Goal: Task Accomplishment & Management: Manage account settings

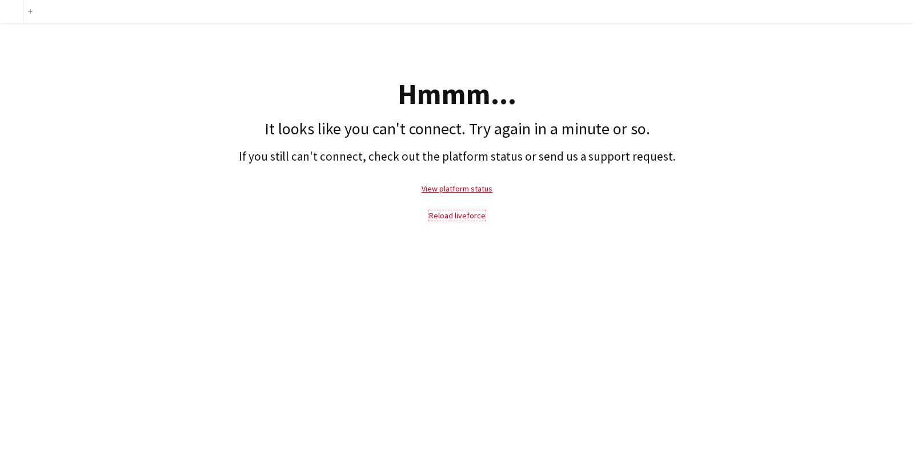
click at [469, 212] on link "Reload liveforce" at bounding box center [457, 215] width 57 height 10
click at [459, 209] on p "Reload liveforce" at bounding box center [457, 215] width 903 height 26
click at [459, 210] on link "Reload liveforce" at bounding box center [457, 215] width 57 height 10
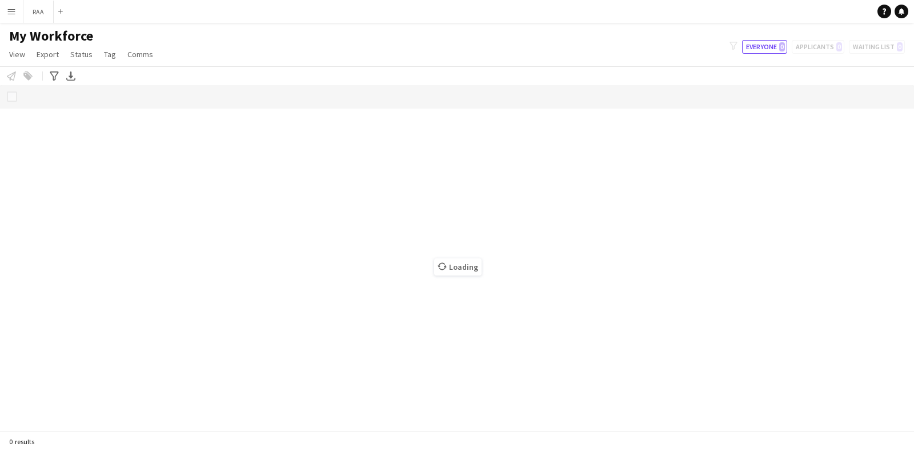
click at [9, 13] on app-icon "Menu" at bounding box center [11, 11] width 9 height 9
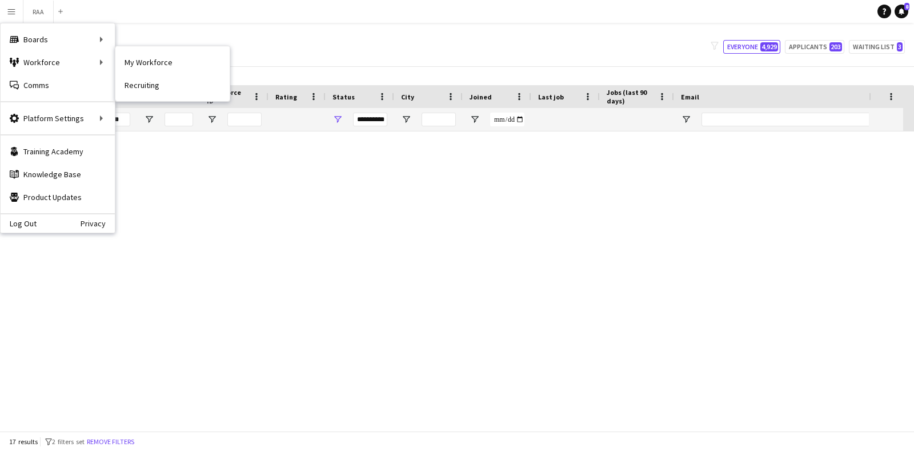
click at [151, 63] on link "My Workforce" at bounding box center [172, 62] width 114 height 23
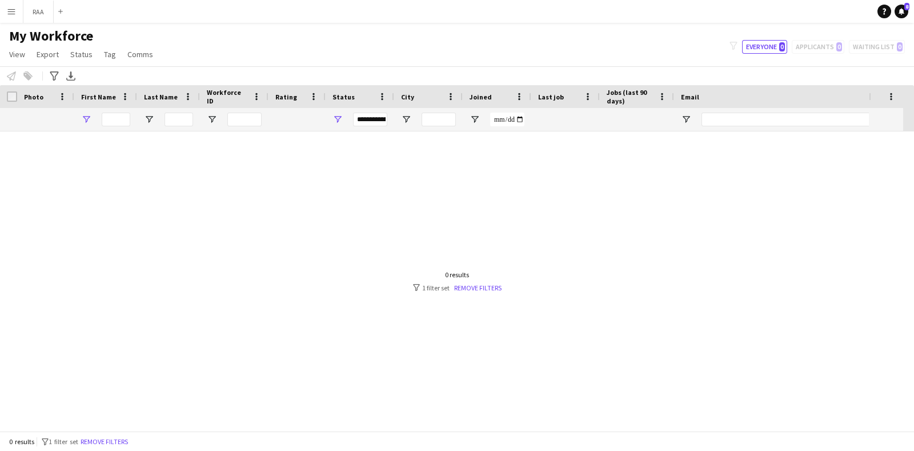
type input "*****"
type input "**********"
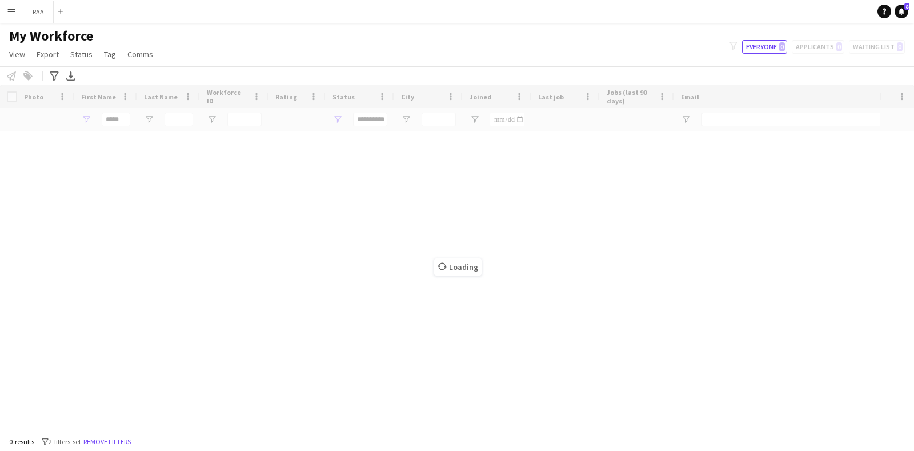
click at [118, 121] on div "Loading" at bounding box center [457, 258] width 914 height 346
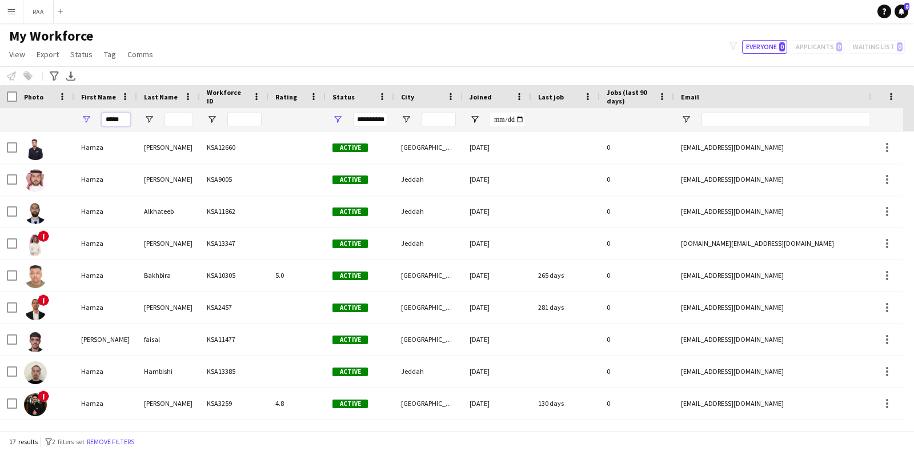
click at [118, 123] on input "*****" at bounding box center [116, 120] width 29 height 14
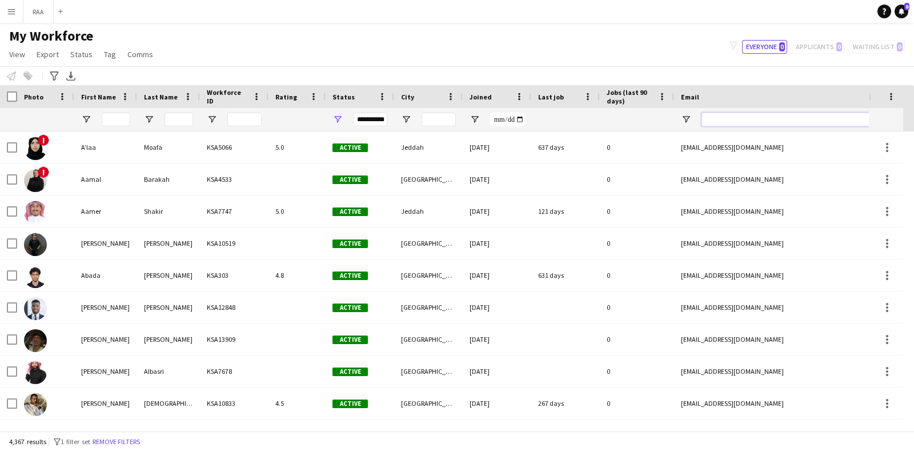
click at [722, 119] on input "Email Filter Input" at bounding box center [799, 120] width 194 height 14
paste input "**********"
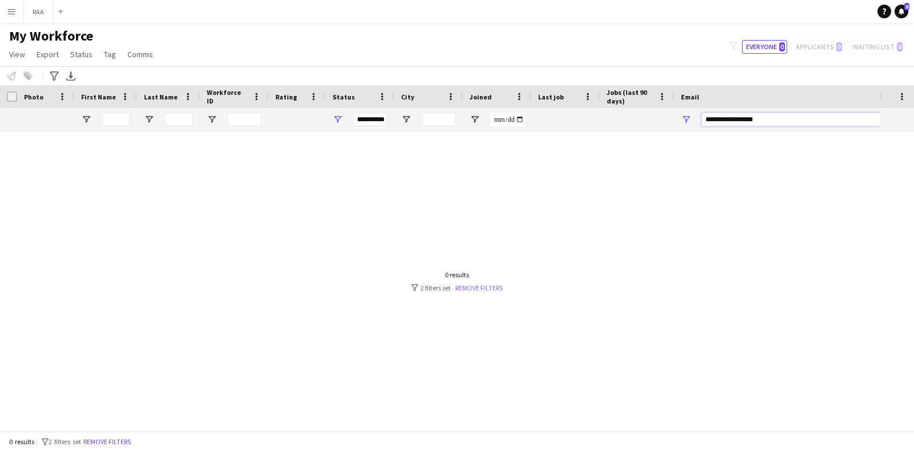
type input "**********"
click at [502, 286] on link "Remove filters" at bounding box center [478, 287] width 47 height 9
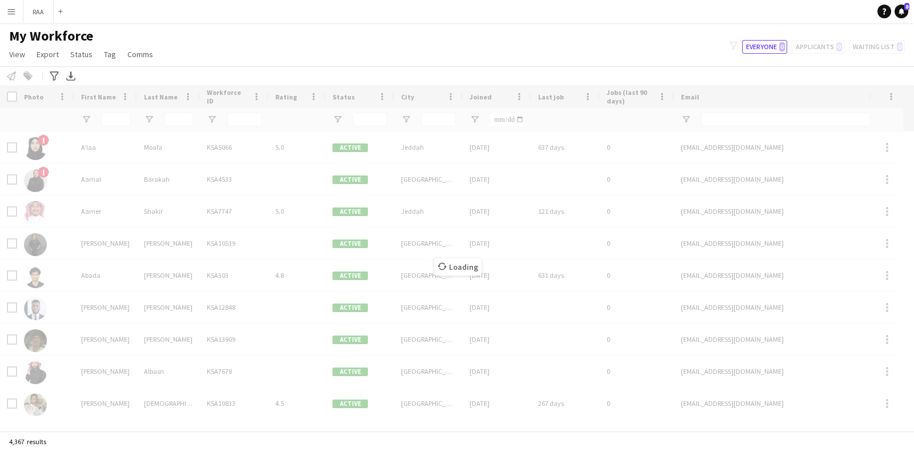
click at [781, 118] on div "Loading" at bounding box center [457, 258] width 914 height 346
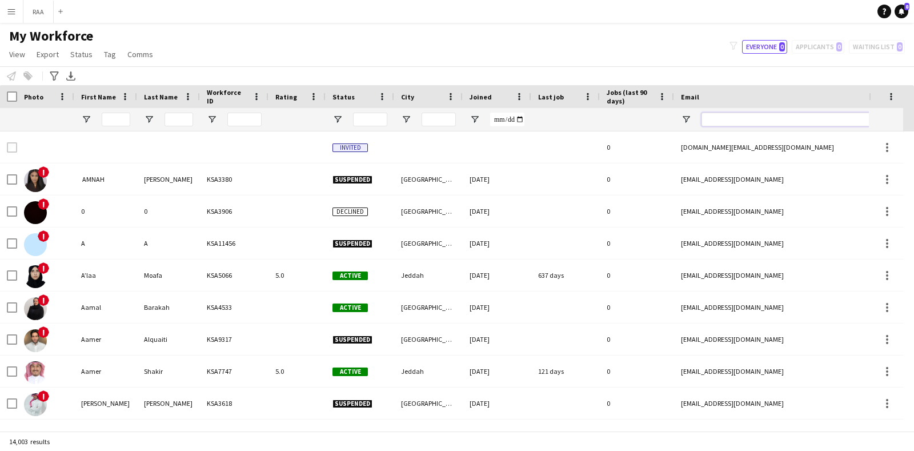
click at [780, 118] on input "Email Filter Input" at bounding box center [799, 120] width 194 height 14
paste input "**********"
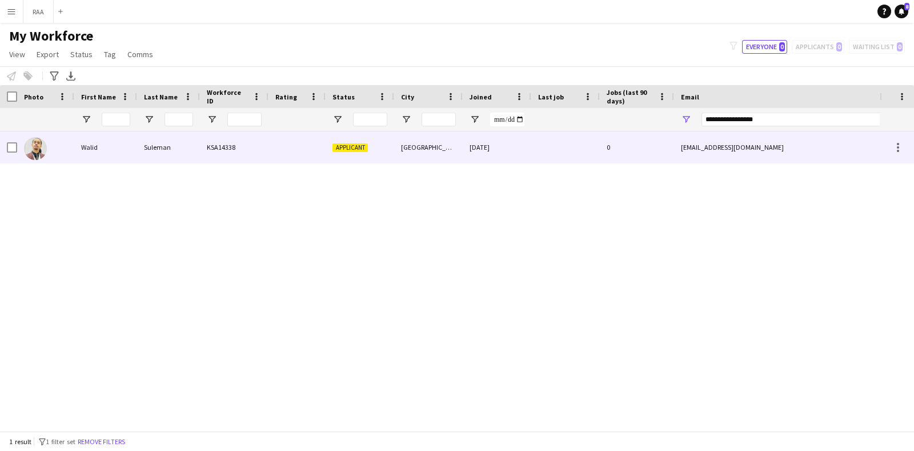
click at [246, 144] on div "KSA14338" at bounding box center [234, 146] width 69 height 31
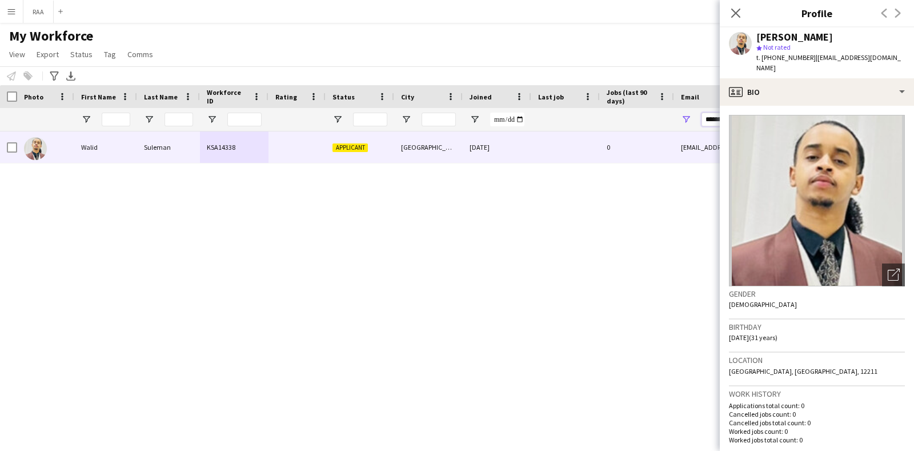
drag, startPoint x: 704, startPoint y: 117, endPoint x: 739, endPoint y: 115, distance: 35.5
click at [756, 115] on body "Menu Boards Boards Boards All jobs Status Workforce Workforce My Workforce Recr…" at bounding box center [457, 225] width 914 height 451
click at [673, 75] on div "Notify workforce Add to tag Select at least one crew to tag him or her. Advance…" at bounding box center [457, 75] width 914 height 19
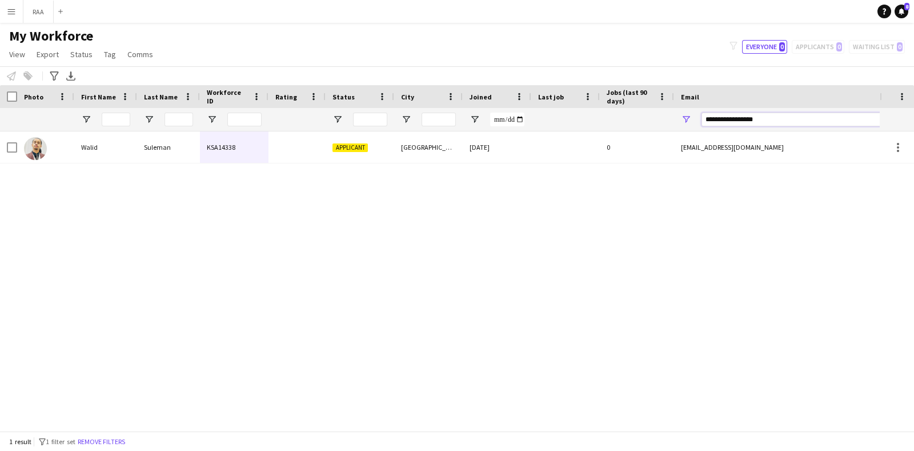
drag, startPoint x: 777, startPoint y: 121, endPoint x: 560, endPoint y: 113, distance: 217.3
click at [560, 113] on div at bounding box center [619, 119] width 1239 height 23
paste input "*******"
type input "**********"
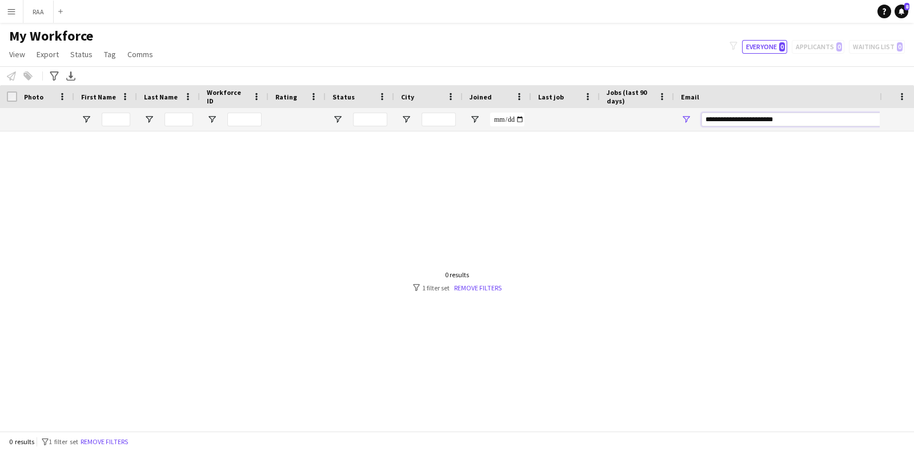
drag, startPoint x: 809, startPoint y: 118, endPoint x: 497, endPoint y: 109, distance: 312.2
click at [507, 119] on div at bounding box center [619, 119] width 1239 height 23
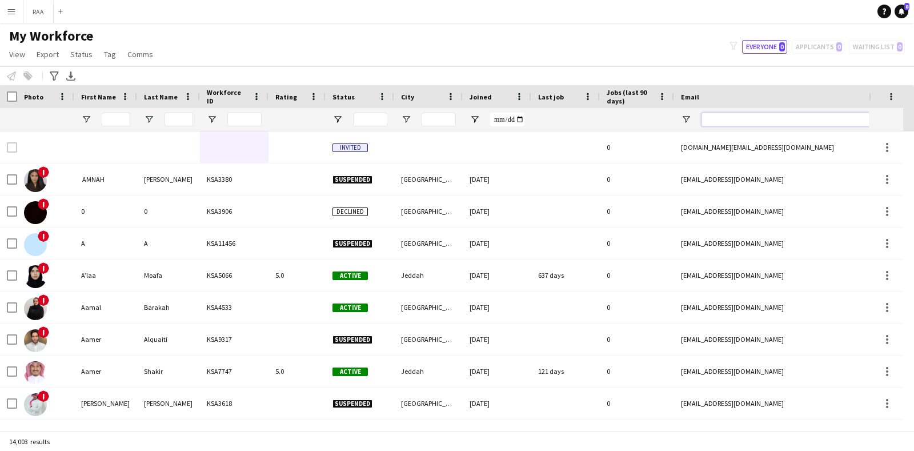
paste input "**********"
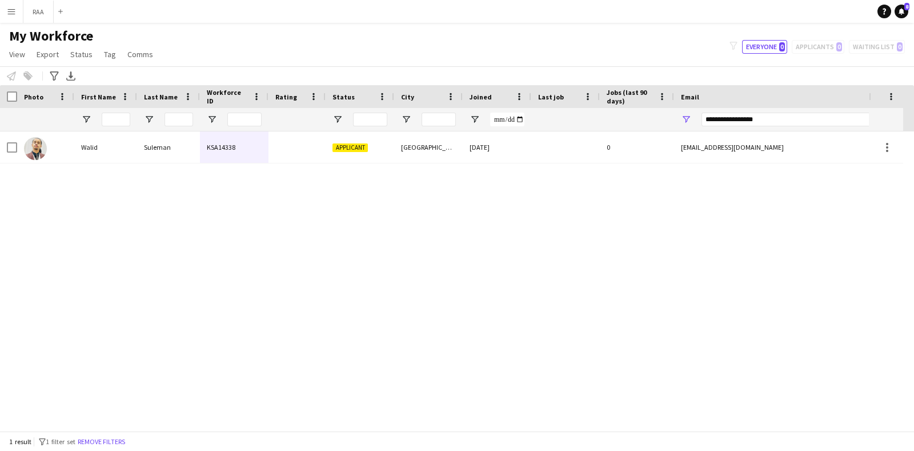
click at [706, 57] on div "My Workforce View Views Default view Basic Export View Full Name TAGS Test New …" at bounding box center [457, 46] width 914 height 39
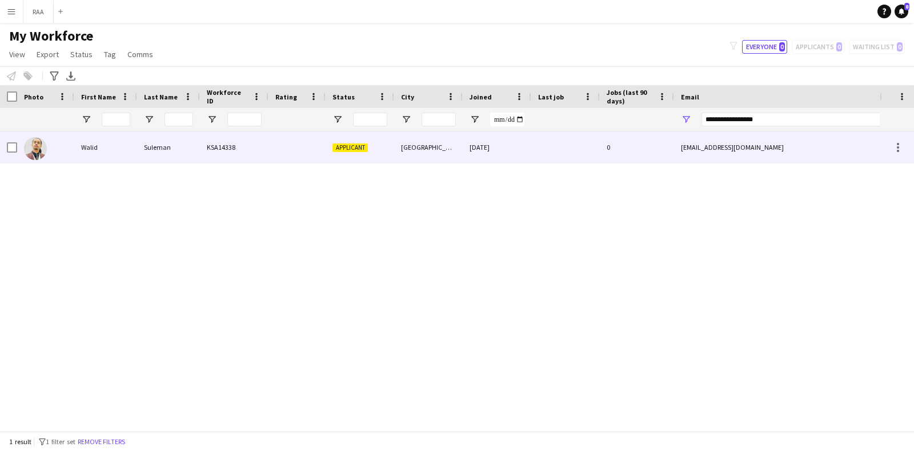
drag, startPoint x: 263, startPoint y: 157, endPoint x: 265, endPoint y: 164, distance: 7.8
click at [262, 158] on div "KSA14338" at bounding box center [234, 146] width 69 height 31
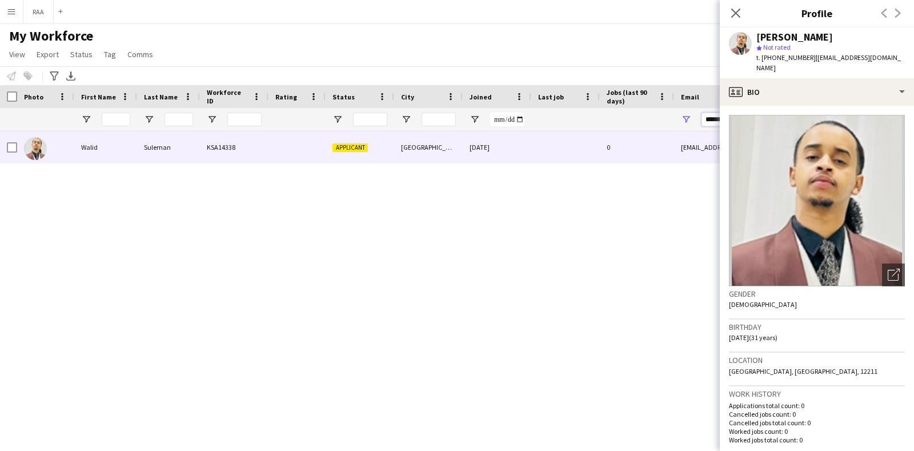
click at [713, 117] on input "**********" at bounding box center [799, 120] width 194 height 14
click at [712, 117] on input "**********" at bounding box center [799, 120] width 194 height 14
type input "**********"
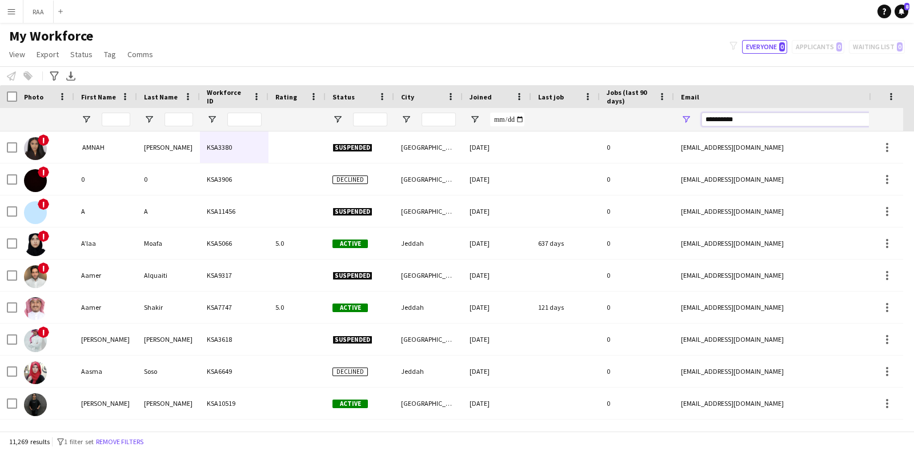
drag, startPoint x: 750, startPoint y: 119, endPoint x: 549, endPoint y: 115, distance: 201.2
click at [551, 118] on div at bounding box center [619, 119] width 1239 height 23
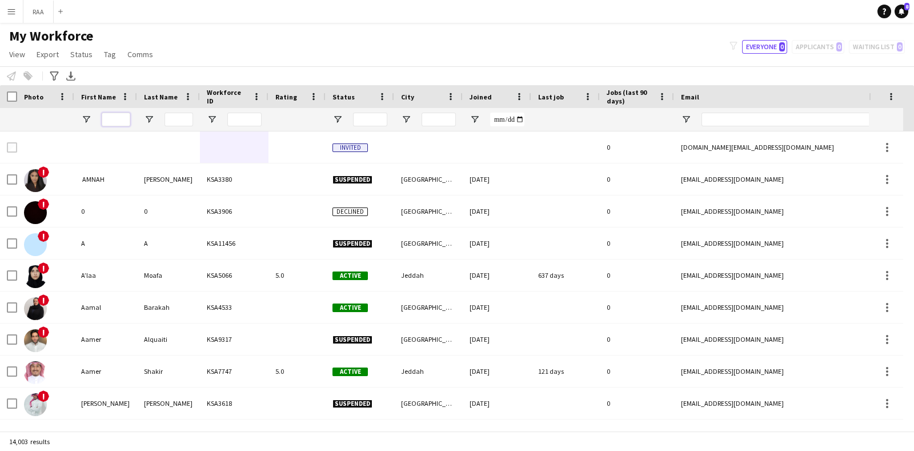
click at [104, 124] on input "First Name Filter Input" at bounding box center [116, 120] width 29 height 14
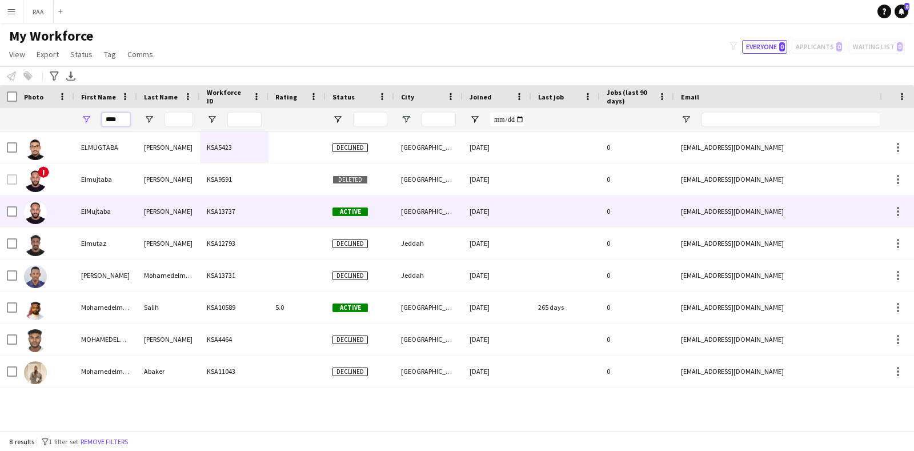
type input "****"
click at [174, 201] on div "[PERSON_NAME]" at bounding box center [168, 210] width 63 height 31
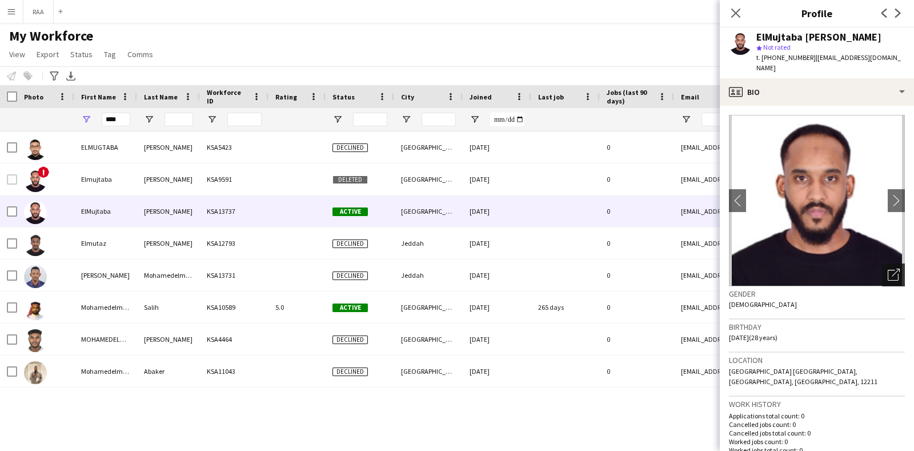
click at [888, 269] on icon "Open photos pop-in" at bounding box center [894, 275] width 12 height 12
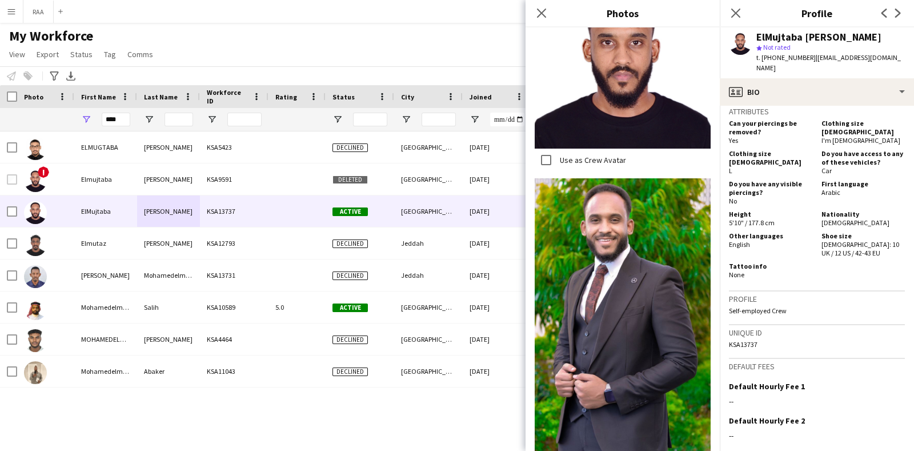
scroll to position [214, 0]
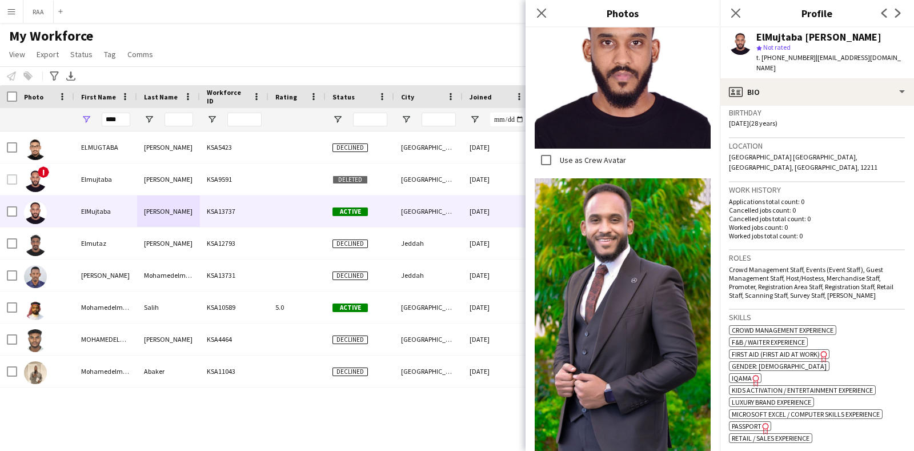
click at [843, 312] on h3 "Skills" at bounding box center [817, 317] width 176 height 10
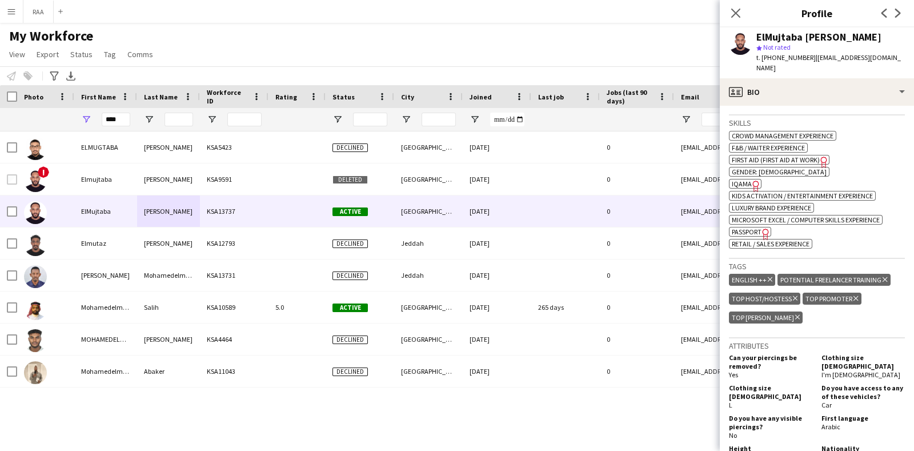
scroll to position [429, 0]
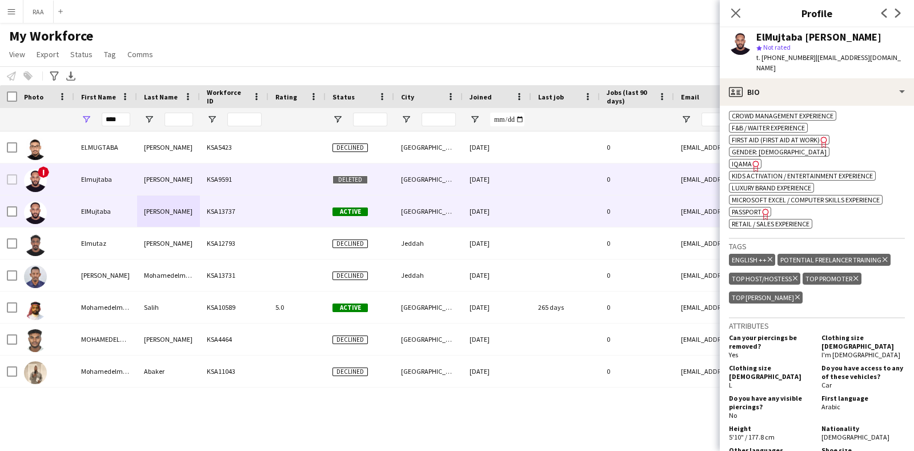
click at [174, 179] on div "[PERSON_NAME]" at bounding box center [168, 178] width 63 height 31
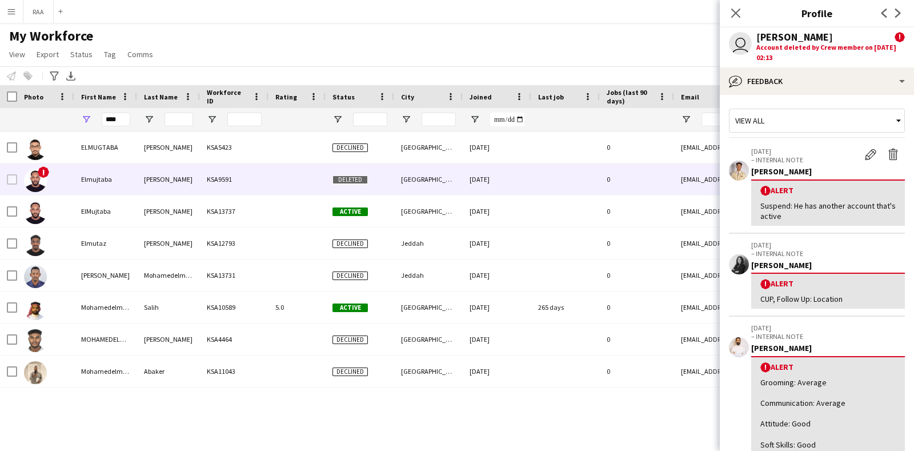
scroll to position [142, 0]
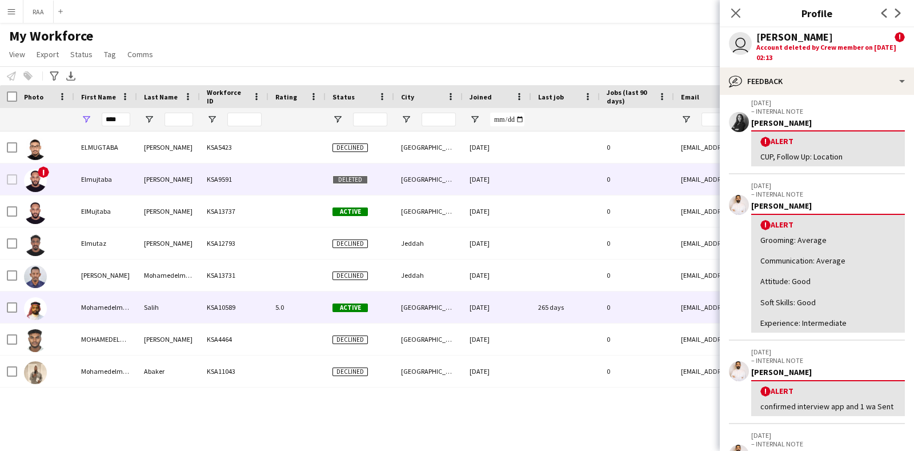
click at [297, 295] on div "5.0" at bounding box center [297, 306] width 57 height 31
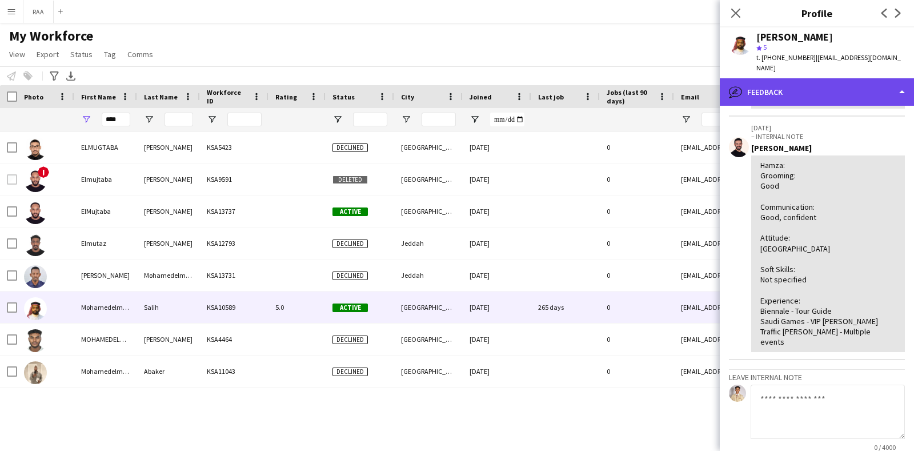
click at [836, 95] on div "bubble-pencil Feedback" at bounding box center [817, 91] width 194 height 27
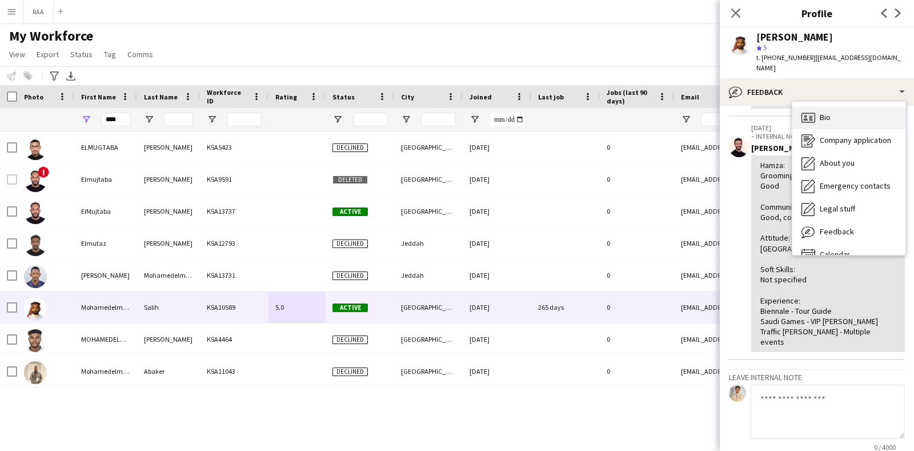
click at [840, 113] on div "Bio Bio" at bounding box center [849, 117] width 113 height 23
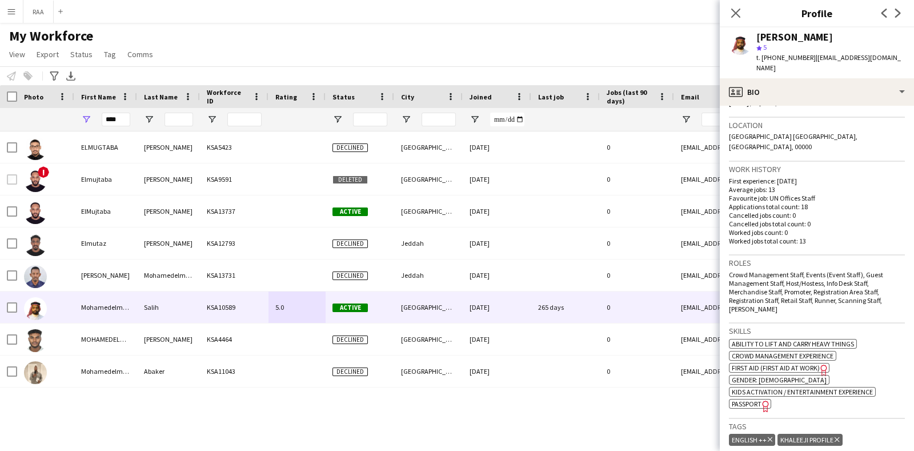
scroll to position [214, 0]
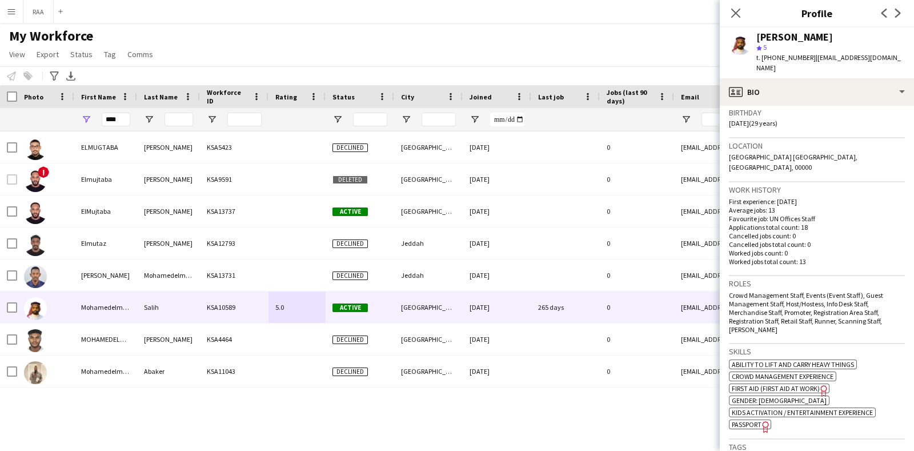
click at [769, 276] on div "Roles Crowd Management Staff, Events (Event Staff), Guest Management Staff, Hos…" at bounding box center [817, 310] width 176 height 68
click at [767, 276] on div "Roles Crowd Management Staff, Events (Event Staff), Guest Management Staff, Hos…" at bounding box center [817, 310] width 176 height 68
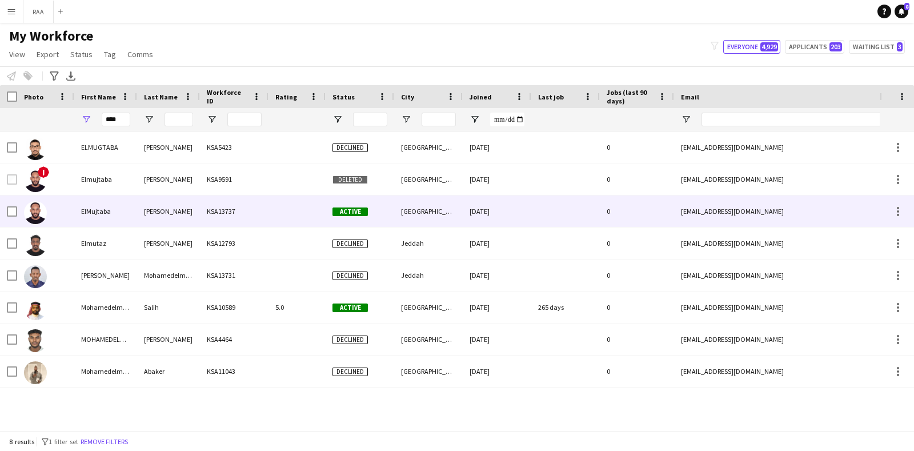
click at [271, 215] on div at bounding box center [297, 210] width 57 height 31
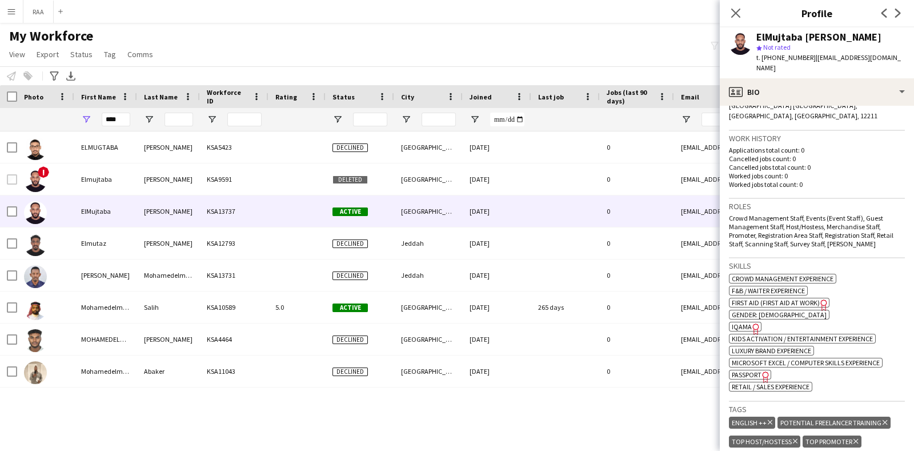
scroll to position [142, 0]
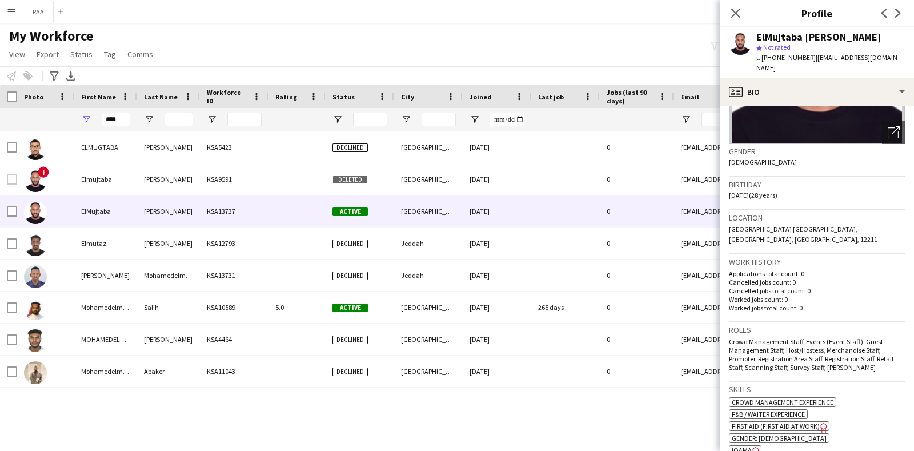
click at [768, 325] on h3 "Roles" at bounding box center [817, 330] width 176 height 10
click at [790, 337] on span "Crowd Management Staff, Events (Event Staff), Guest Management Staff, Host/Host…" at bounding box center [811, 354] width 165 height 34
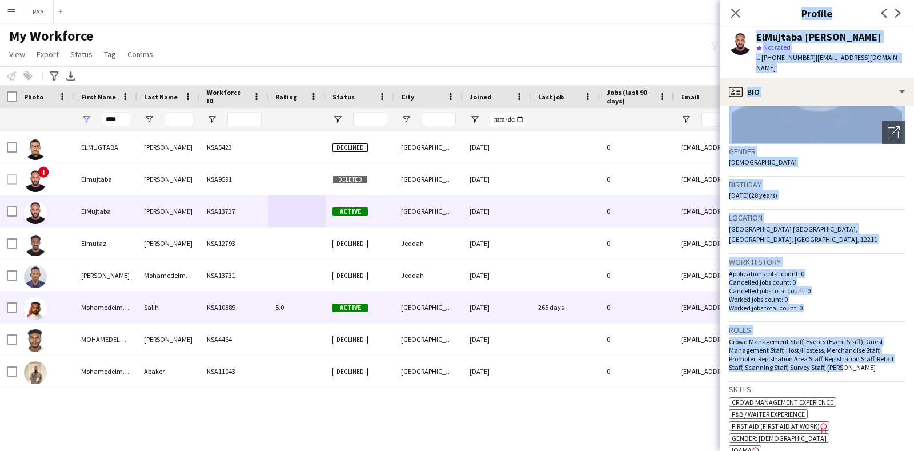
drag, startPoint x: 818, startPoint y: 344, endPoint x: 725, endPoint y: 299, distance: 103.5
click at [717, 302] on body "Menu Boards Boards Boards All jobs Status Workforce Workforce My Workforce Recr…" at bounding box center [457, 225] width 914 height 451
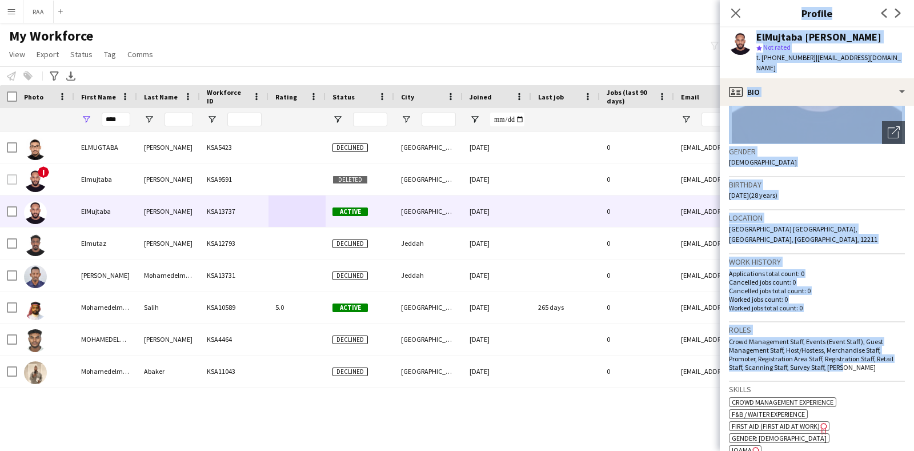
click at [858, 295] on p "Worked jobs count: 0" at bounding box center [817, 299] width 176 height 9
click at [841, 325] on h3 "Roles" at bounding box center [817, 330] width 176 height 10
click at [793, 337] on span "Crowd Management Staff, Events (Event Staff), Guest Management Staff, Host/Host…" at bounding box center [811, 354] width 165 height 34
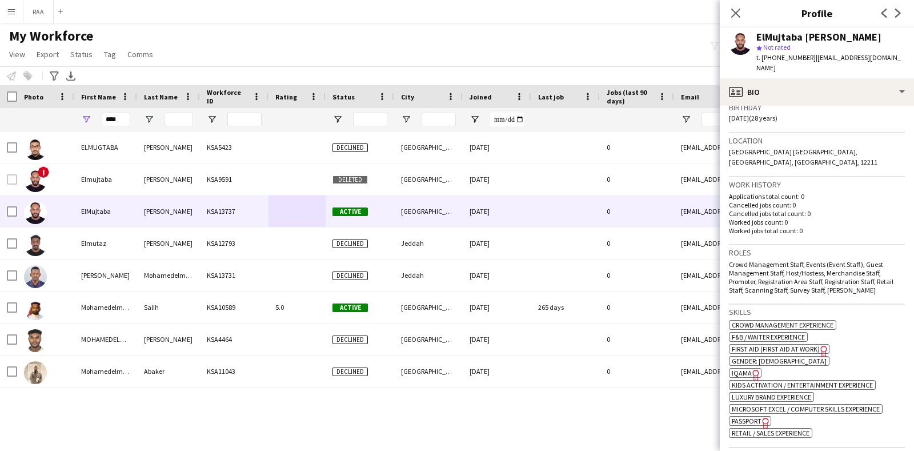
scroll to position [285, 0]
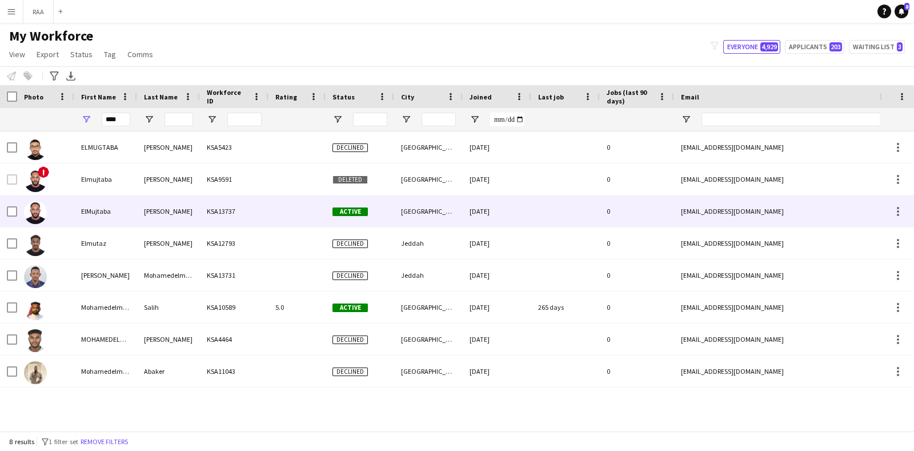
drag, startPoint x: 279, startPoint y: 206, endPoint x: 290, endPoint y: 207, distance: 11.4
click at [279, 206] on div at bounding box center [297, 210] width 57 height 31
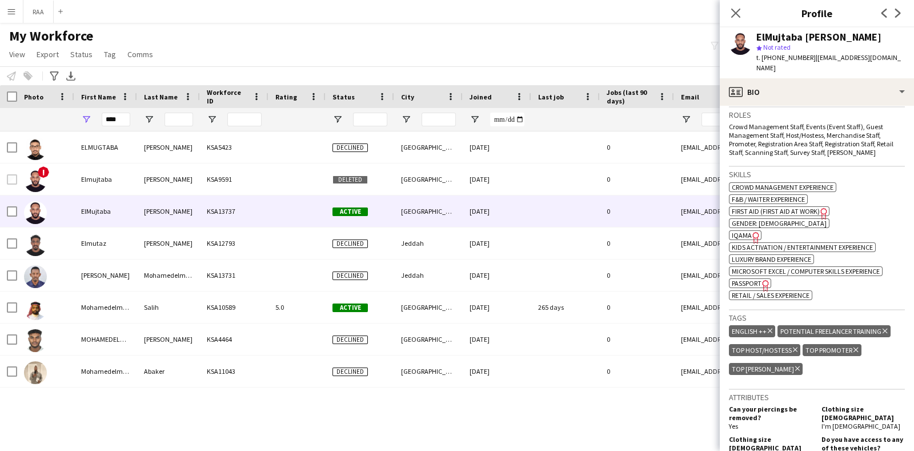
scroll to position [285, 0]
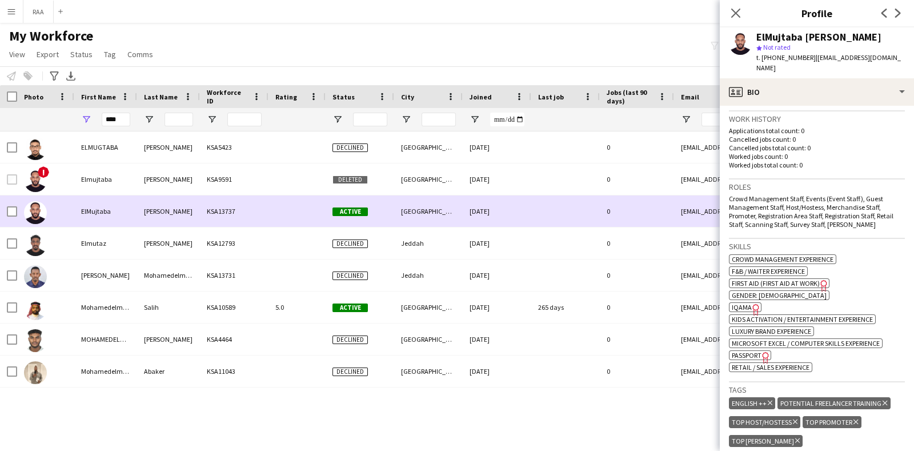
click at [129, 213] on div "ElMujtaba" at bounding box center [105, 210] width 63 height 31
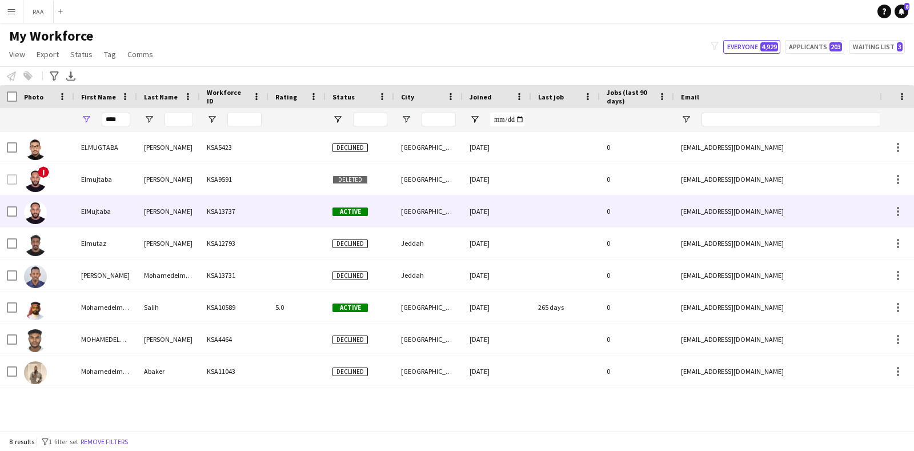
click at [135, 215] on div "ElMujtaba" at bounding box center [105, 210] width 63 height 31
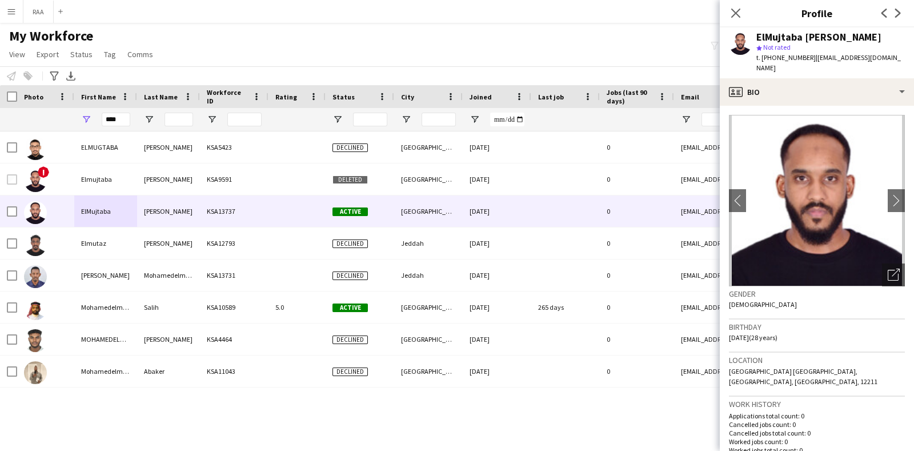
click at [86, 16] on app-navbar "Menu Boards Boards Boards All jobs Status Workforce Workforce My Workforce Recr…" at bounding box center [457, 11] width 914 height 23
click at [17, 10] on button "Menu" at bounding box center [11, 11] width 23 height 23
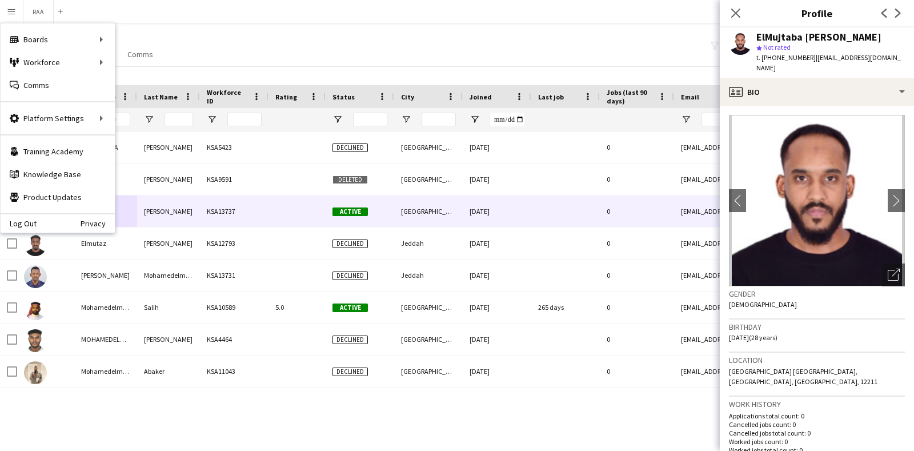
click at [47, 225] on div "Log Out Privacy" at bounding box center [58, 222] width 114 height 19
click at [29, 223] on link "Log Out" at bounding box center [19, 223] width 36 height 9
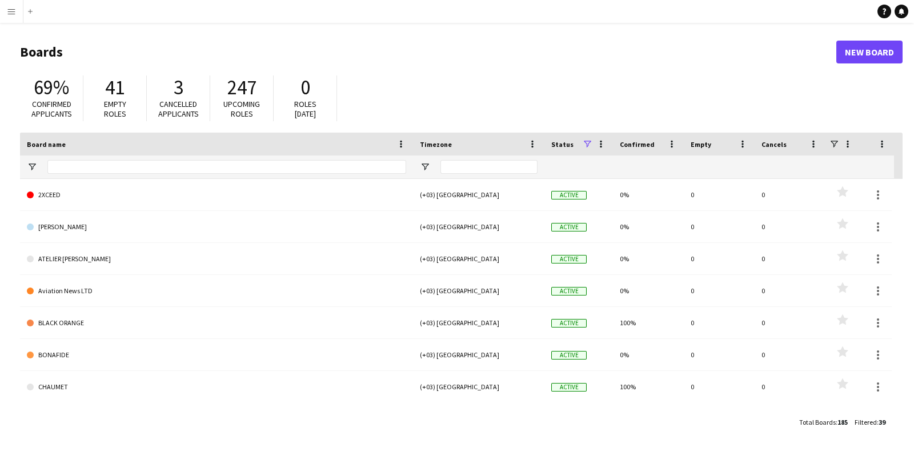
click at [12, 13] on app-icon "Menu" at bounding box center [11, 11] width 9 height 9
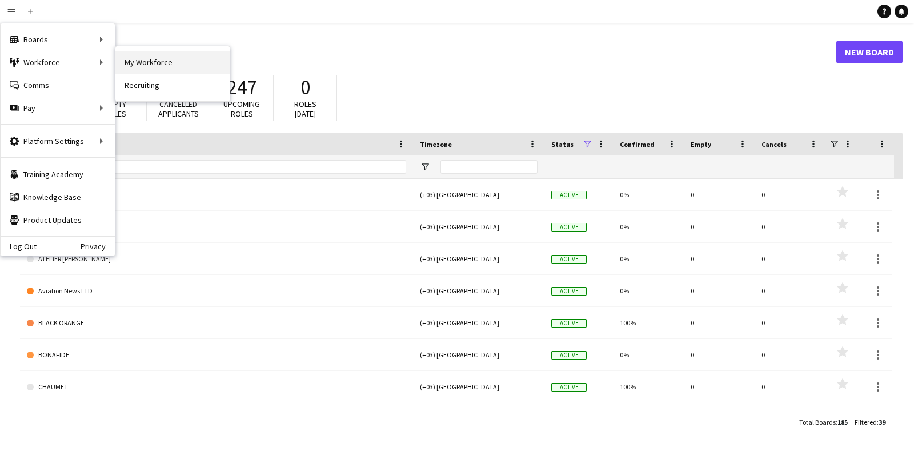
click at [174, 55] on link "My Workforce" at bounding box center [172, 62] width 114 height 23
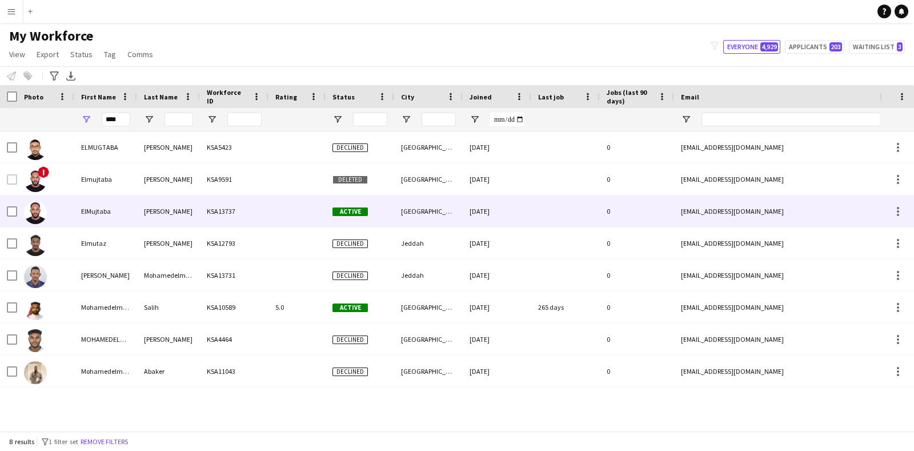
click at [195, 214] on div "[PERSON_NAME]" at bounding box center [168, 210] width 63 height 31
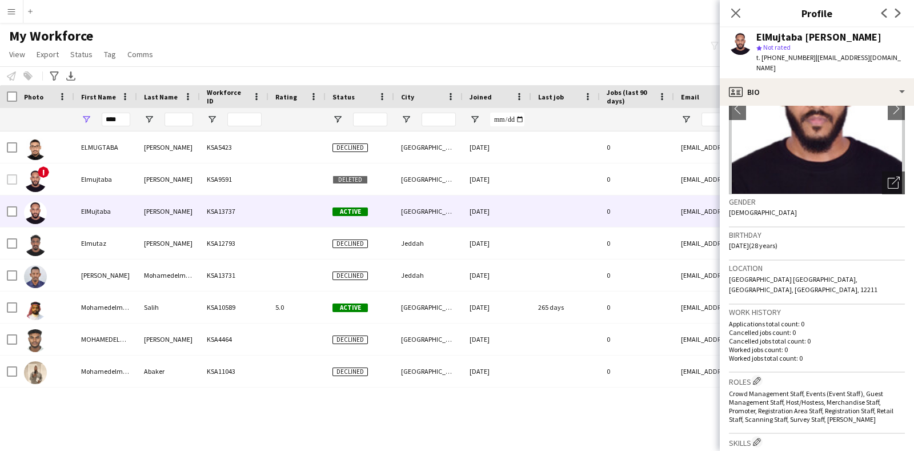
scroll to position [142, 0]
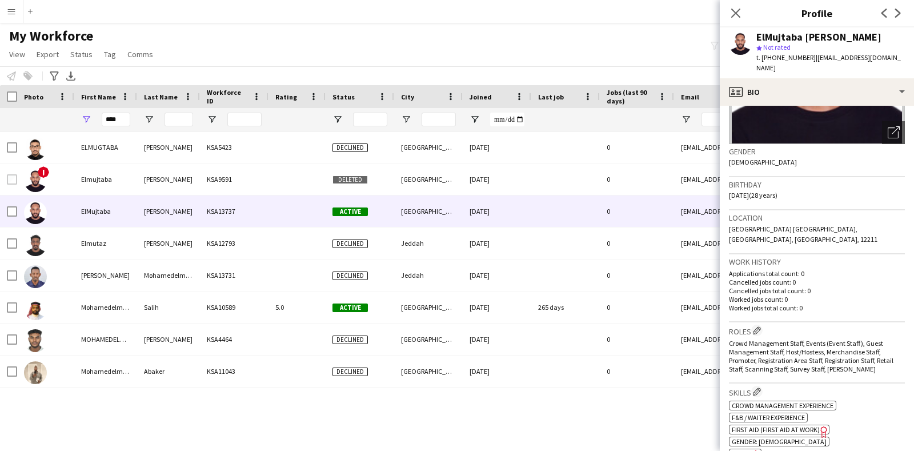
click at [751, 325] on h3 "Roles Edit crew company roles" at bounding box center [817, 331] width 176 height 12
click at [760, 326] on app-icon "Edit crew company roles" at bounding box center [757, 330] width 8 height 8
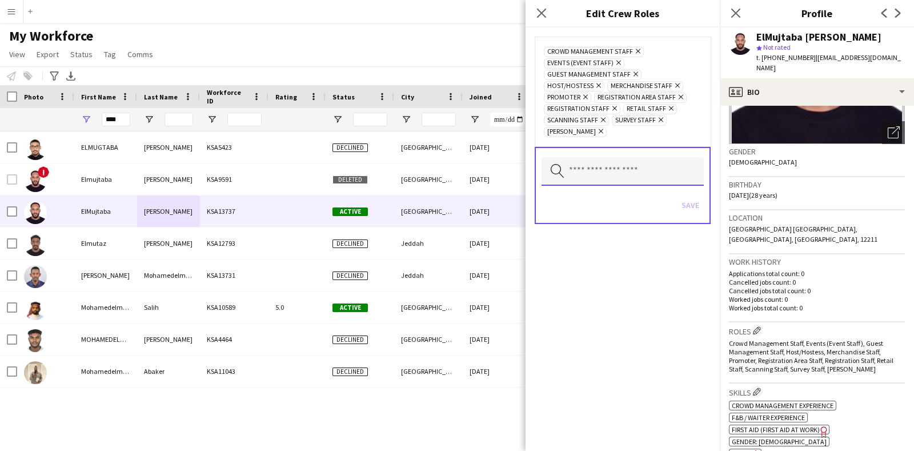
click at [623, 167] on input "text" at bounding box center [623, 171] width 162 height 29
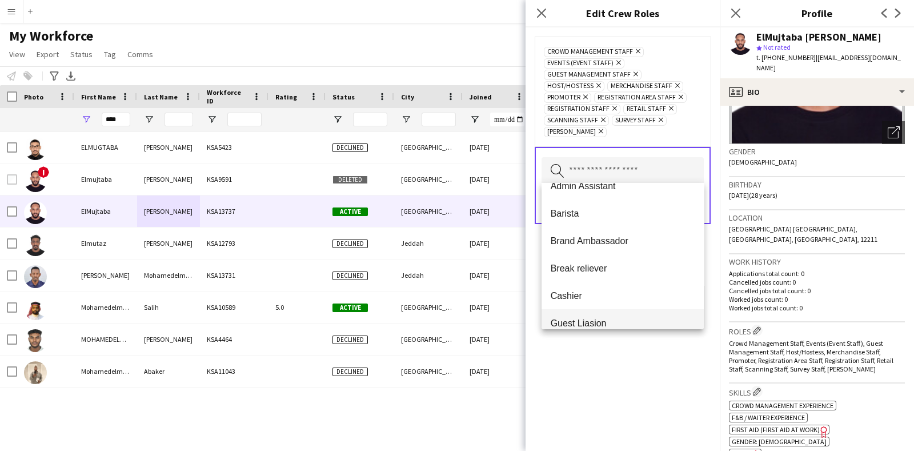
scroll to position [0, 0]
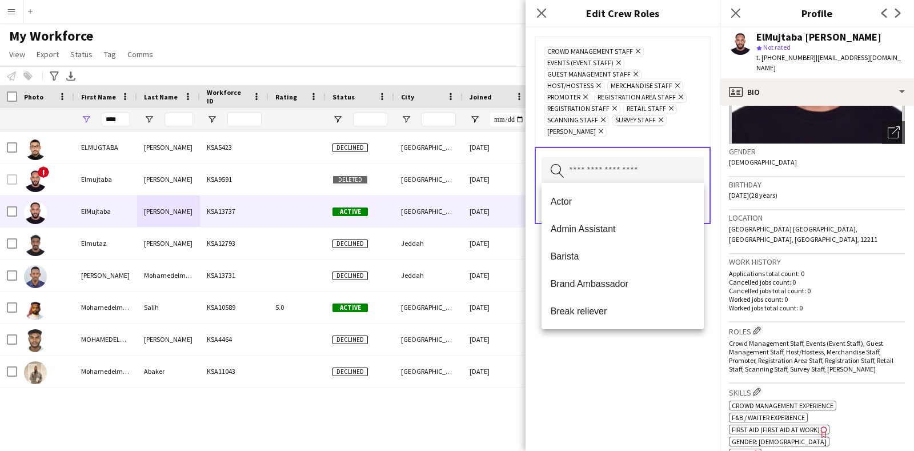
drag, startPoint x: 612, startPoint y: 360, endPoint x: 634, endPoint y: 314, distance: 51.6
click at [613, 358] on div "Crowd Management Staff Remove Events (Event Staff) Remove Guest Management Staf…" at bounding box center [623, 238] width 194 height 423
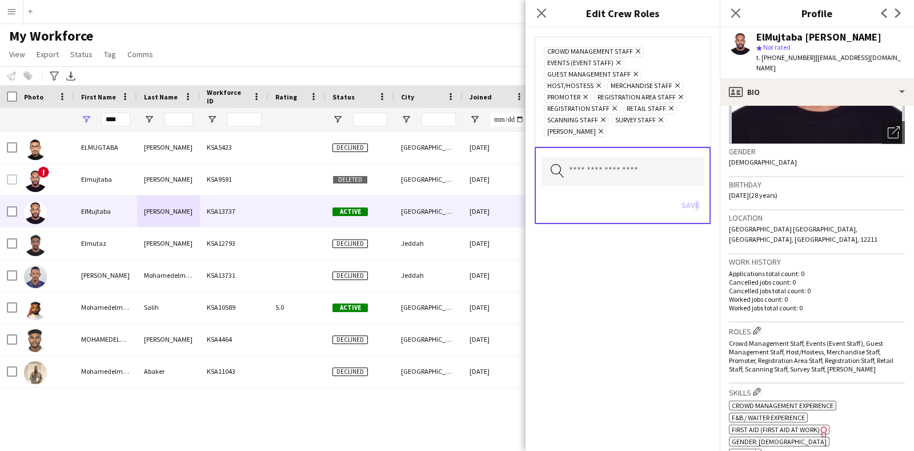
click at [693, 199] on div "Save" at bounding box center [623, 206] width 162 height 33
click at [758, 225] on span "[GEOGRAPHIC_DATA] [GEOGRAPHIC_DATA], [GEOGRAPHIC_DATA], [GEOGRAPHIC_DATA], 12211" at bounding box center [803, 234] width 149 height 19
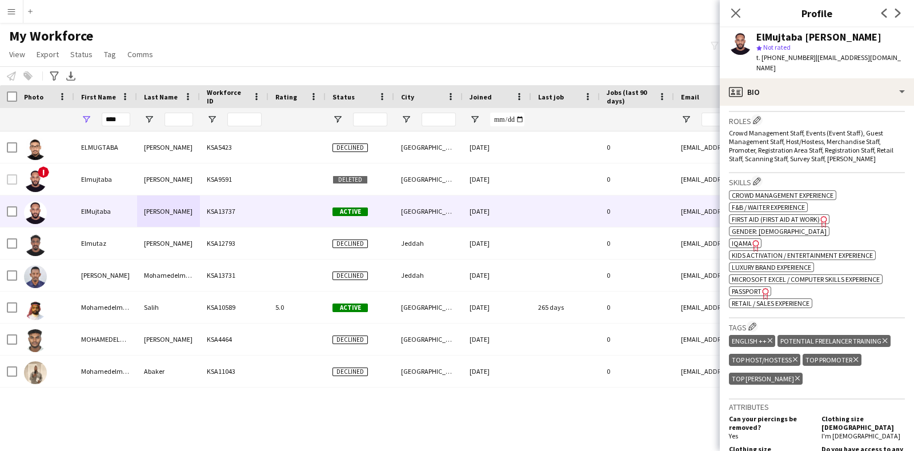
scroll to position [357, 0]
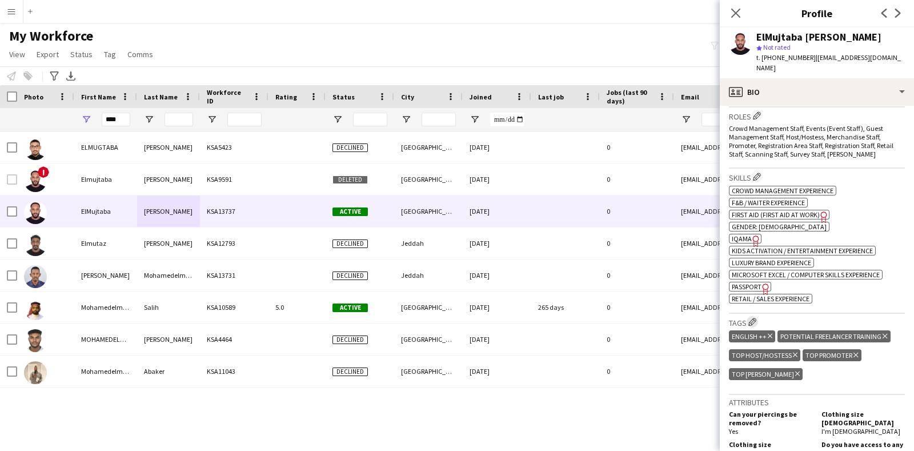
click at [756, 318] on app-icon "Edit crew company tags" at bounding box center [753, 322] width 8 height 8
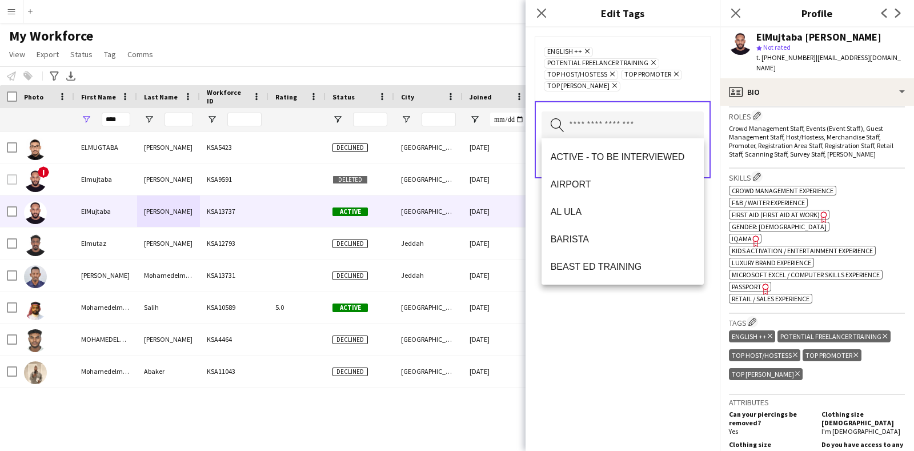
click at [637, 129] on input "text" at bounding box center [623, 125] width 162 height 29
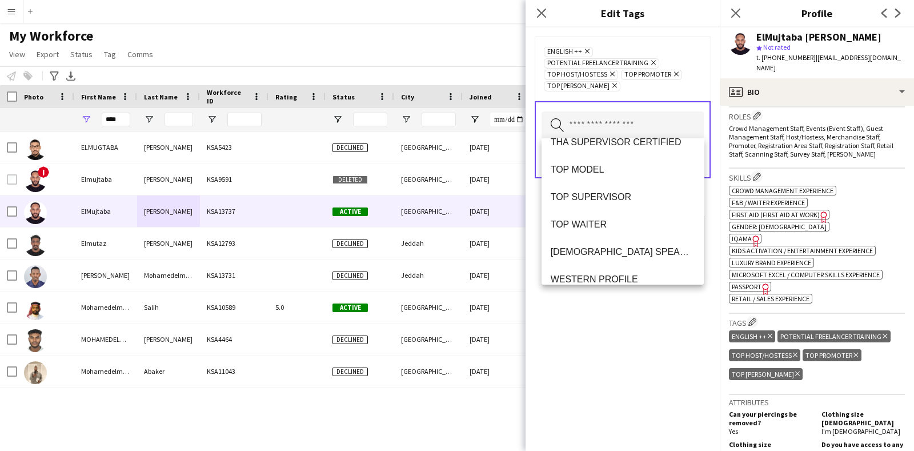
scroll to position [1097, 0]
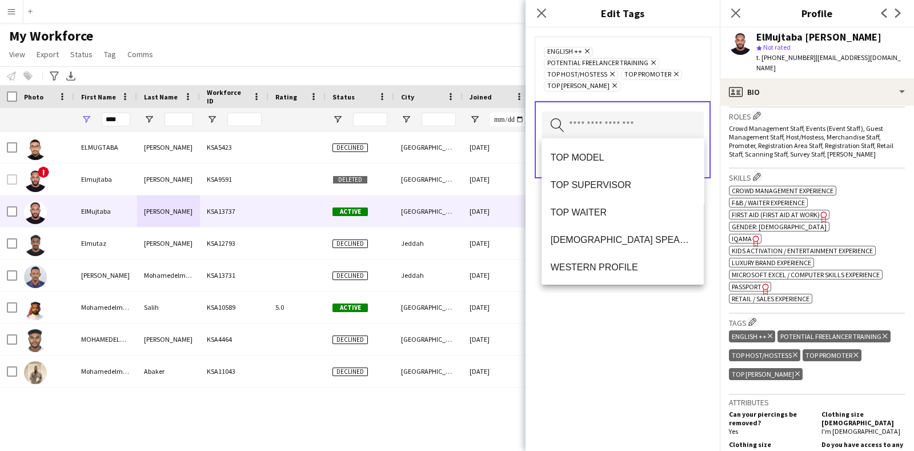
click at [652, 345] on div "ENGLISH ++ Remove Potential Freelancer Training Remove TOP HOST/HOSTESS Remove …" at bounding box center [623, 238] width 194 height 423
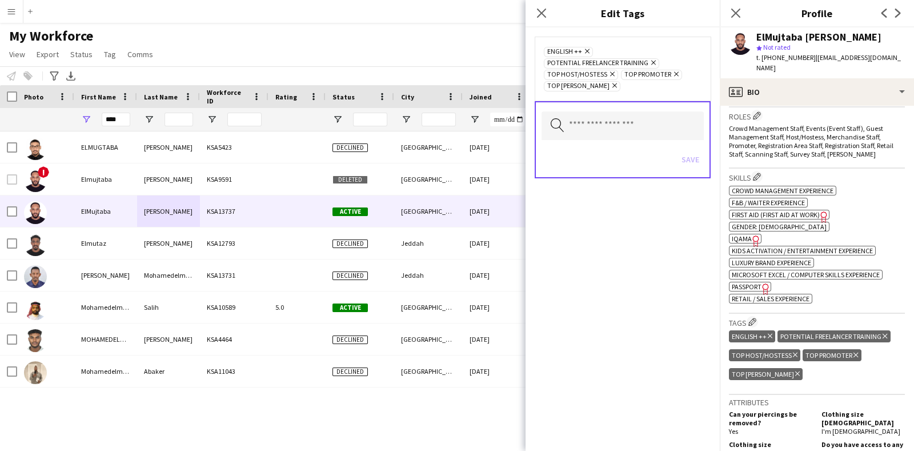
click at [674, 203] on form "ENGLISH ++ Remove Potential Freelancer Training Remove TOP HOST/HOSTESS Remove …" at bounding box center [623, 118] width 194 height 183
click at [867, 209] on div "ok-circled2 background Layer 1 cross-circle-red background Layer 1 Crowd manage…" at bounding box center [817, 243] width 176 height 120
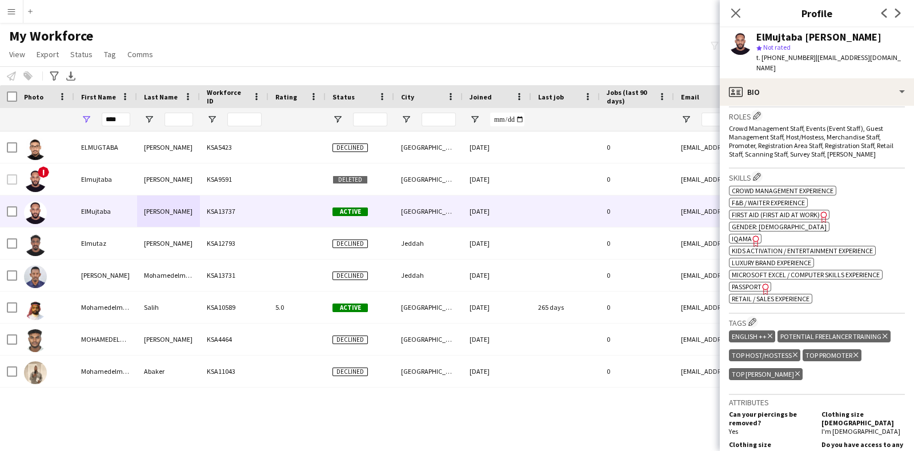
click at [750, 235] on icon "Freelancer has uploaded a photo validation of skill. Click to see" at bounding box center [756, 241] width 12 height 12
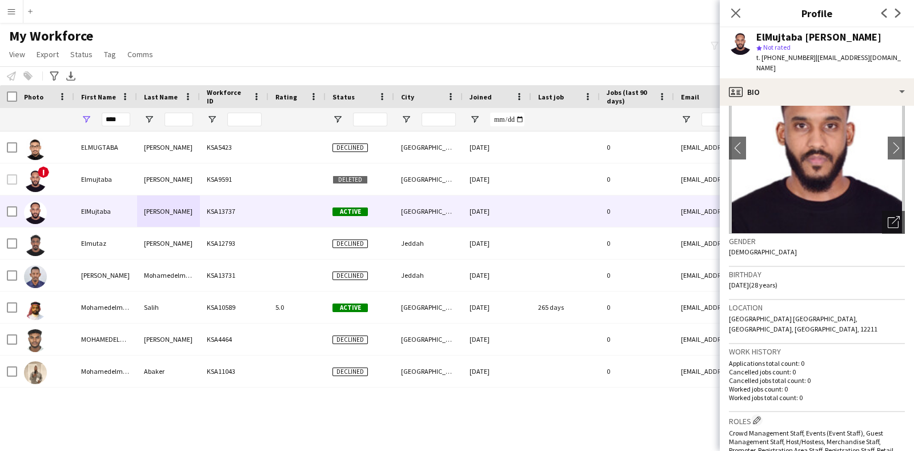
scroll to position [71, 0]
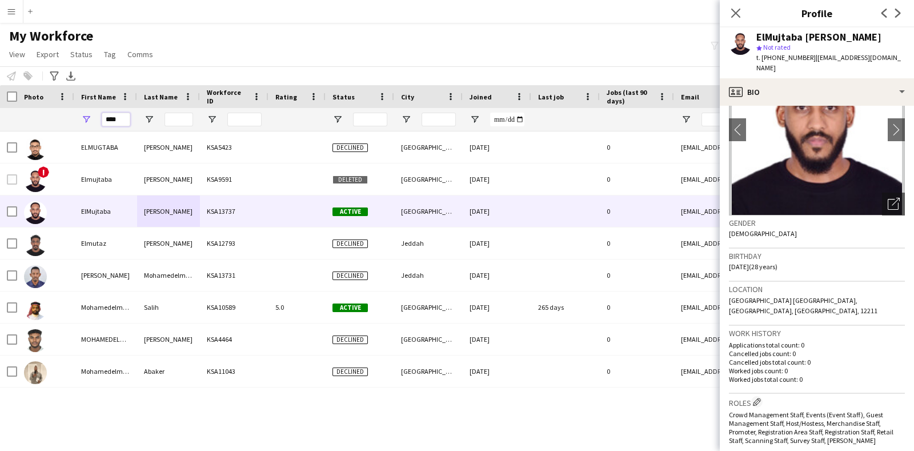
click at [121, 121] on input "****" at bounding box center [116, 120] width 29 height 14
click at [120, 121] on input "****" at bounding box center [116, 120] width 29 height 14
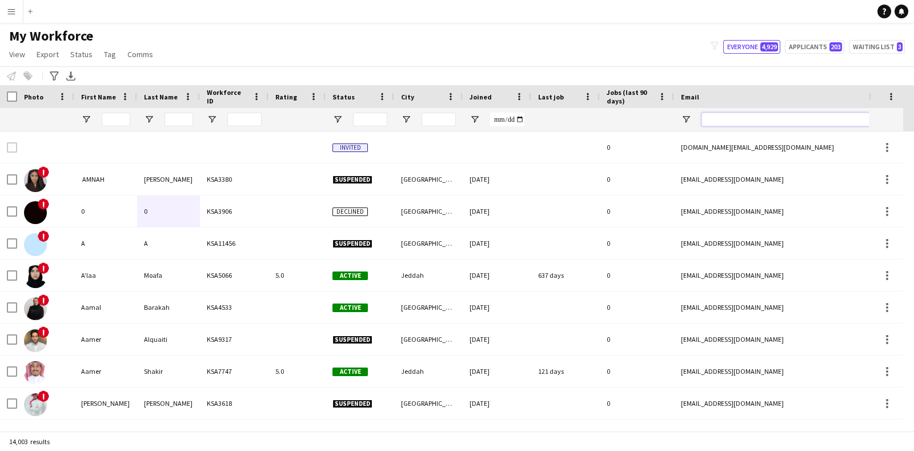
click at [705, 119] on input "Email Filter Input" at bounding box center [799, 120] width 194 height 14
paste input "**********"
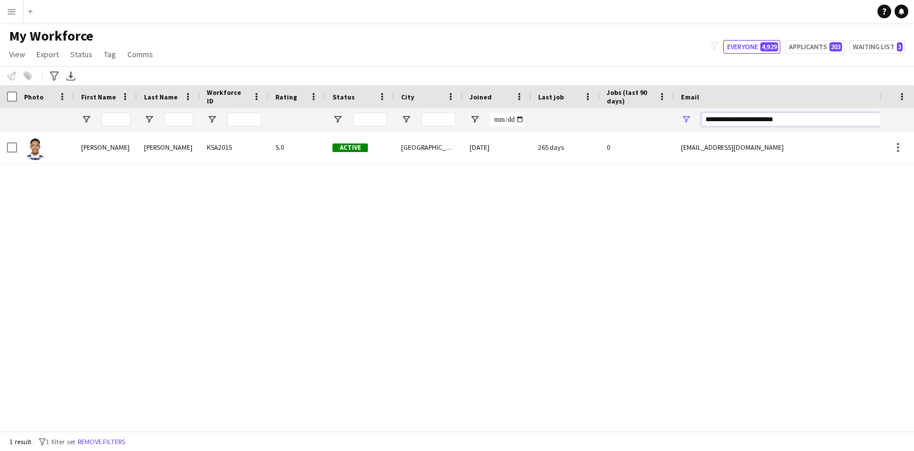
type input "**********"
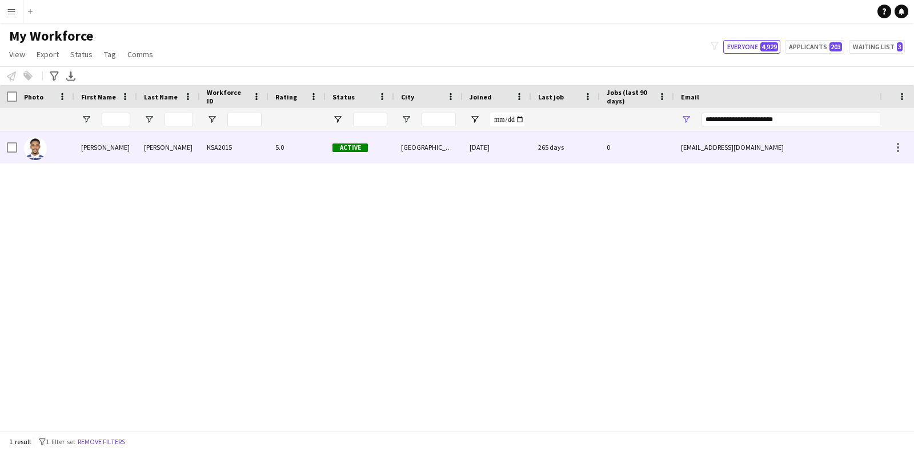
click at [170, 155] on div "[PERSON_NAME]" at bounding box center [168, 146] width 63 height 31
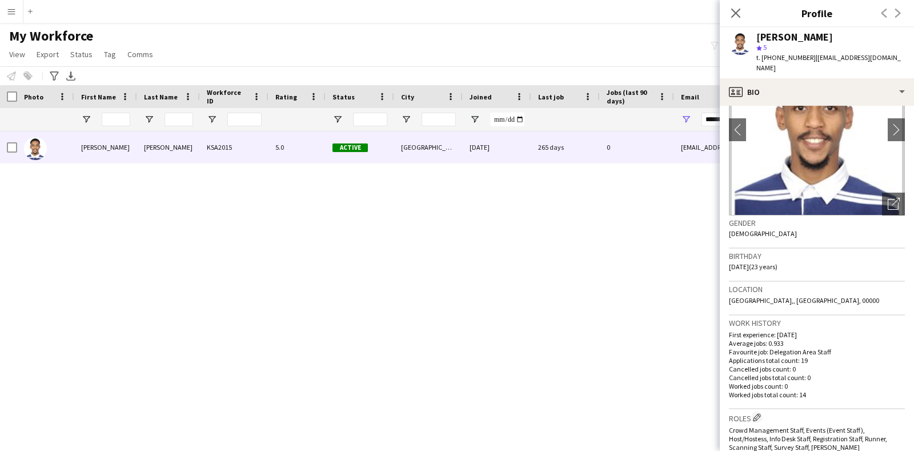
scroll to position [142, 0]
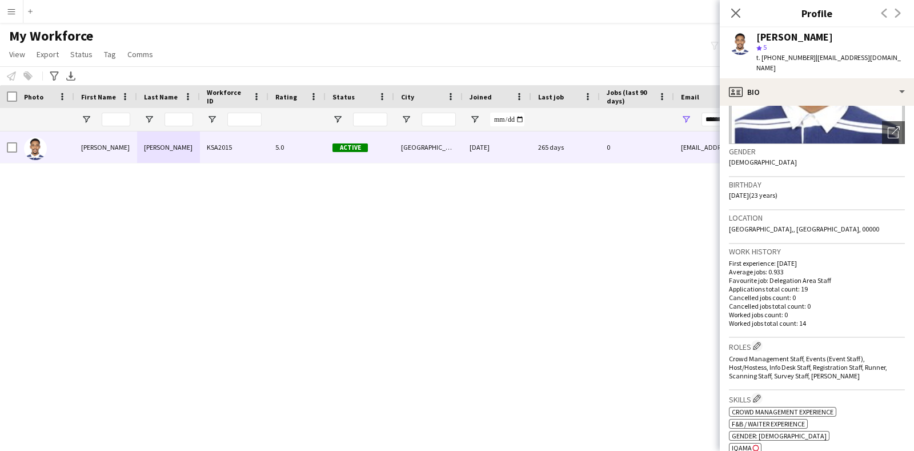
click at [871, 64] on div "[PERSON_NAME] 5 t. [PHONE_NUMBER] | [EMAIL_ADDRESS][DOMAIN_NAME]" at bounding box center [817, 52] width 194 height 51
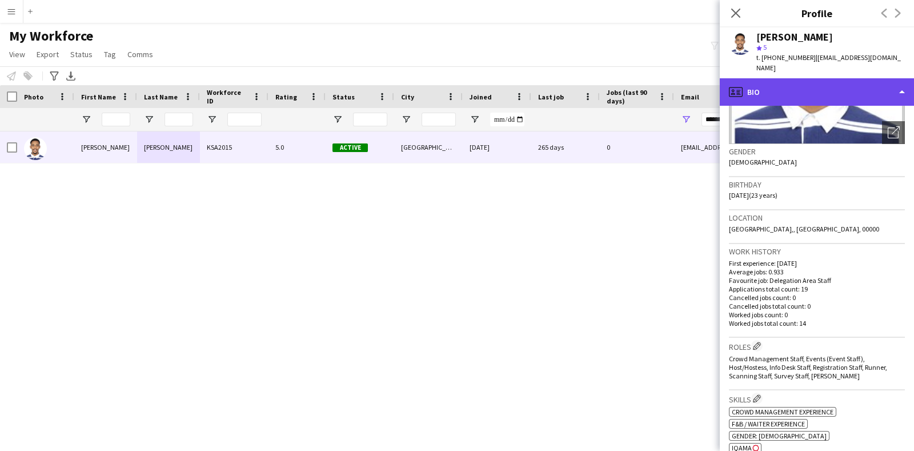
click at [874, 80] on div "profile Bio" at bounding box center [817, 91] width 194 height 27
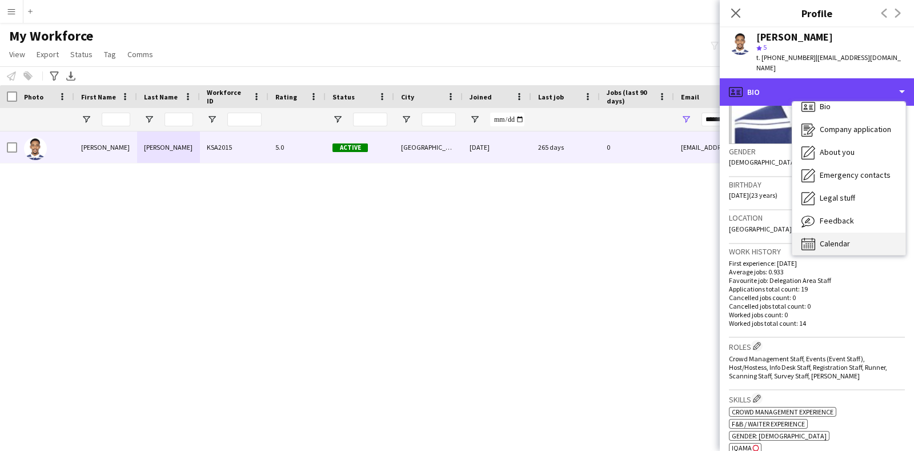
scroll to position [15, 0]
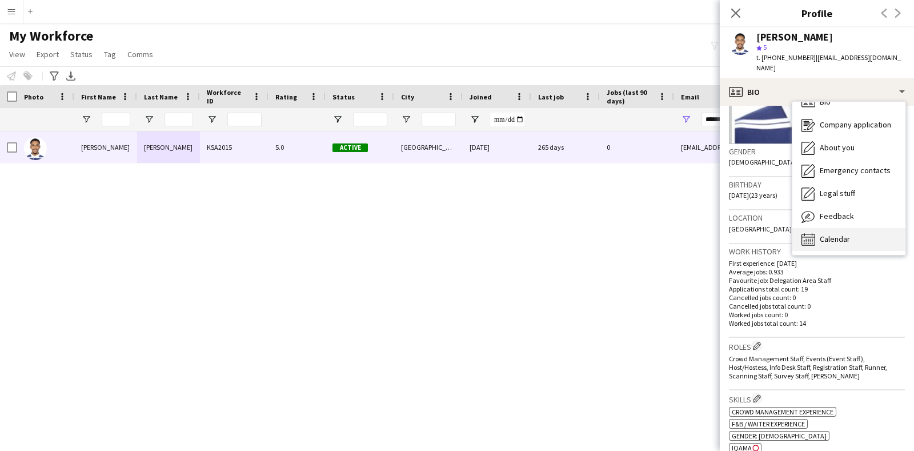
click at [856, 228] on div "Calendar Calendar" at bounding box center [849, 239] width 113 height 23
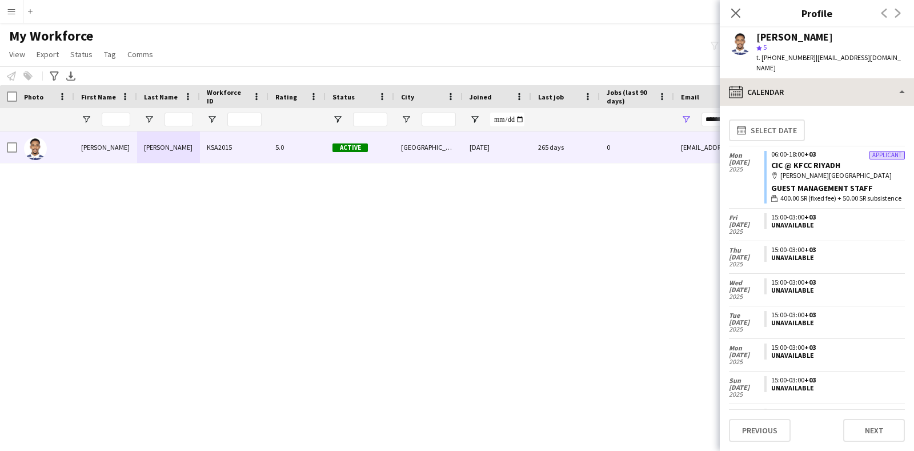
drag, startPoint x: 837, startPoint y: 67, endPoint x: 850, endPoint y: 115, distance: 50.3
click at [837, 70] on app-crew-profile "Close pop-in Profile Previous Next [PERSON_NAME] star 5 t. [PHONE_NUMBER] | [EM…" at bounding box center [817, 225] width 194 height 451
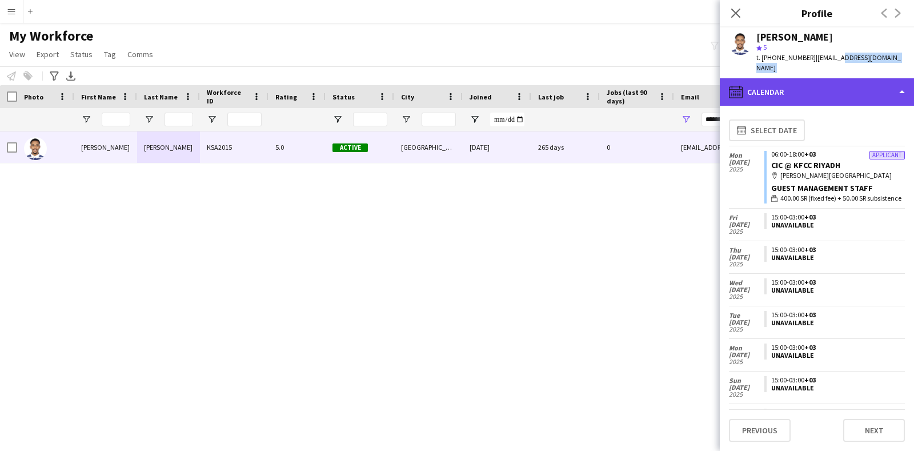
click at [848, 87] on div "calendar-full Calendar" at bounding box center [817, 91] width 194 height 27
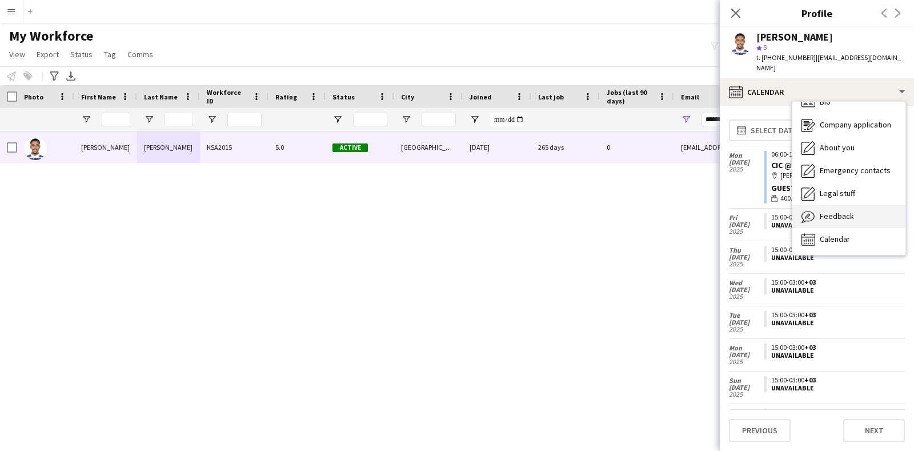
click at [857, 210] on div "Feedback Feedback" at bounding box center [849, 216] width 113 height 23
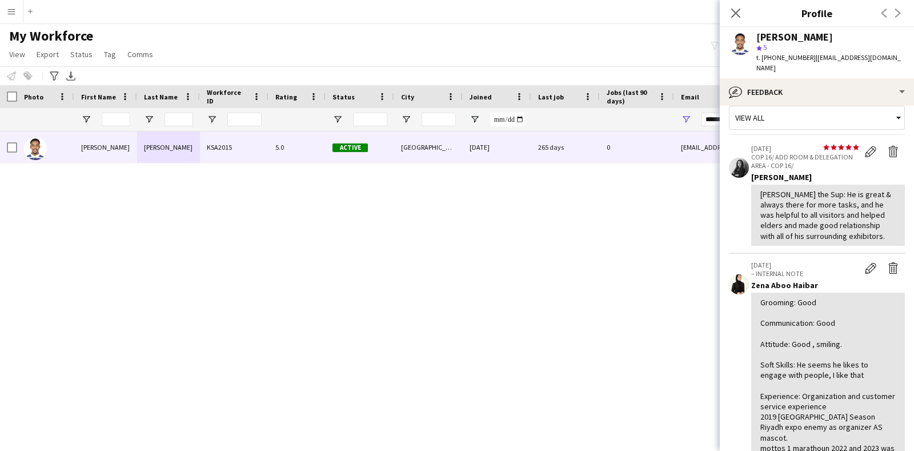
scroll to position [0, 0]
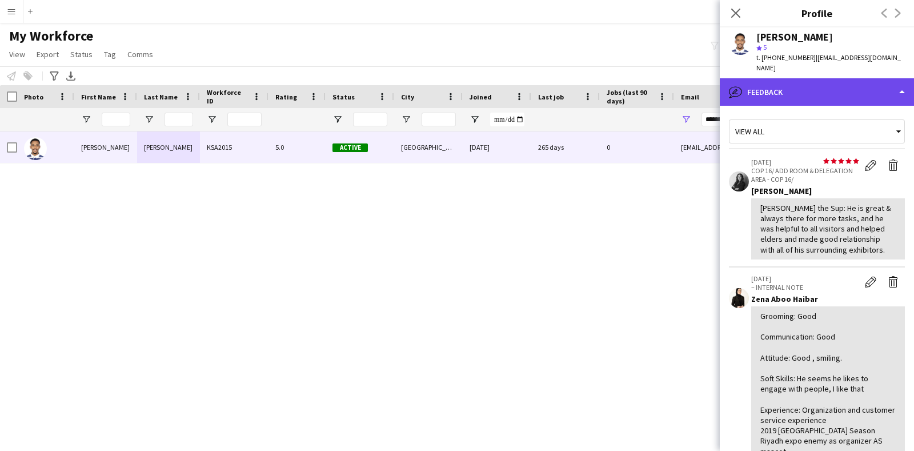
click at [817, 83] on div "bubble-pencil Feedback" at bounding box center [817, 91] width 194 height 27
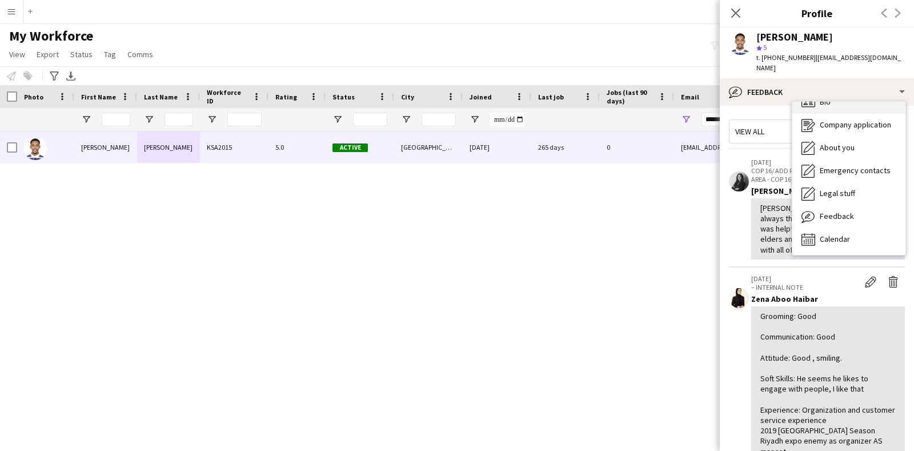
click at [837, 96] on div "Bio Bio" at bounding box center [849, 102] width 113 height 23
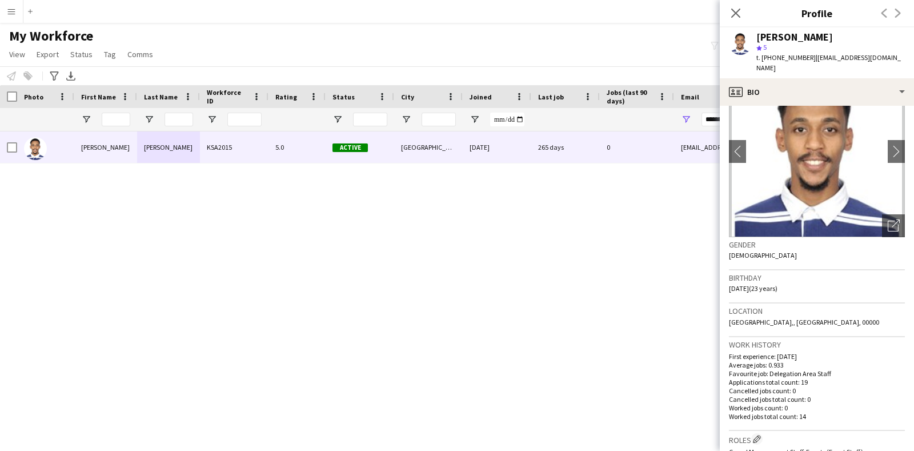
scroll to position [71, 0]
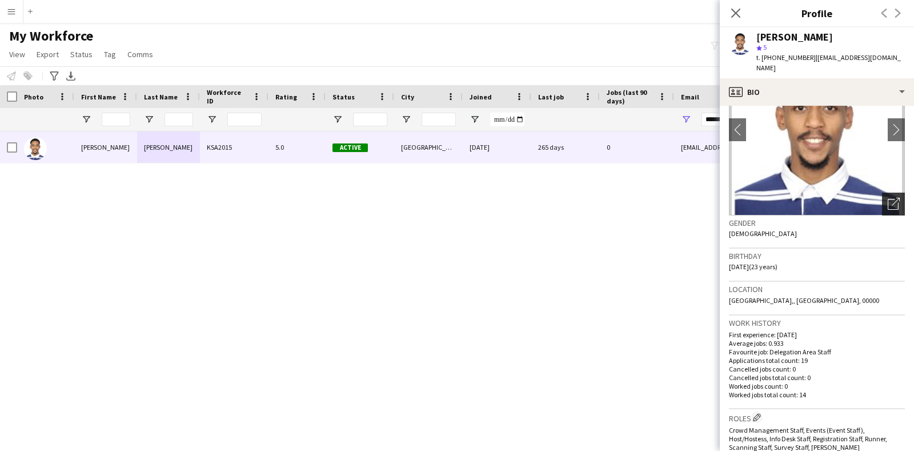
click at [888, 199] on icon at bounding box center [893, 204] width 11 height 11
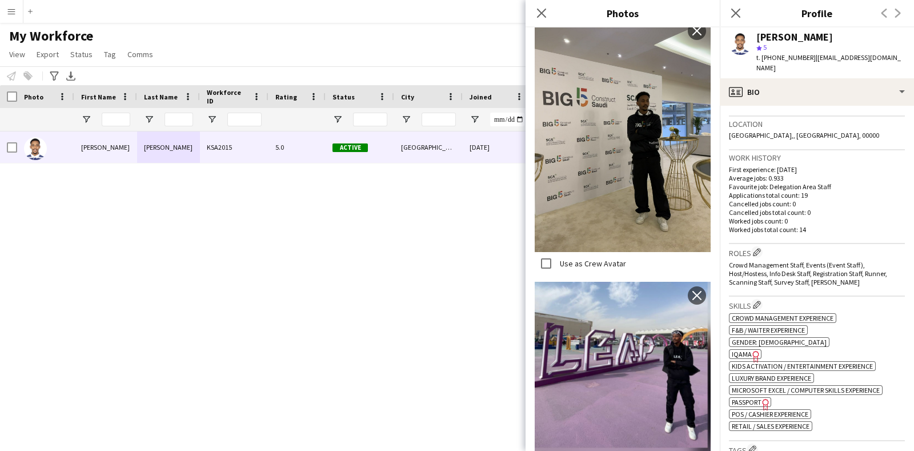
scroll to position [429, 0]
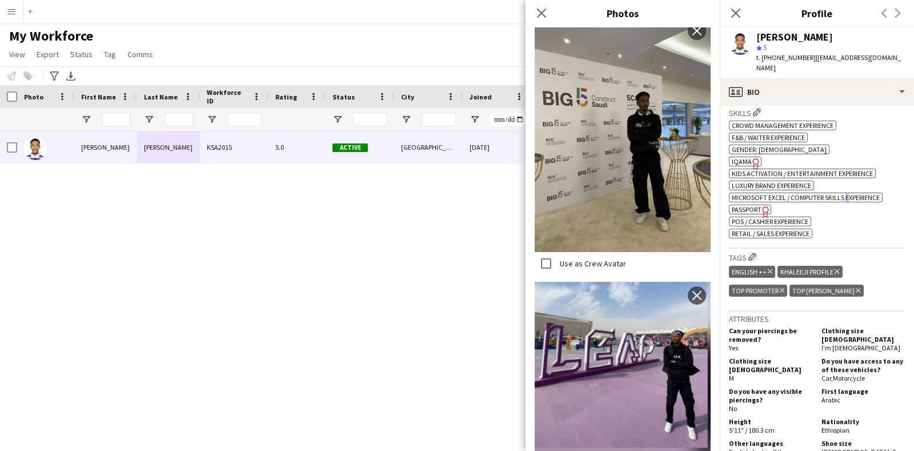
click at [849, 224] on div "ok-circled2 background Layer 1 cross-circle-red background Layer 1 Crowd manage…" at bounding box center [817, 178] width 176 height 120
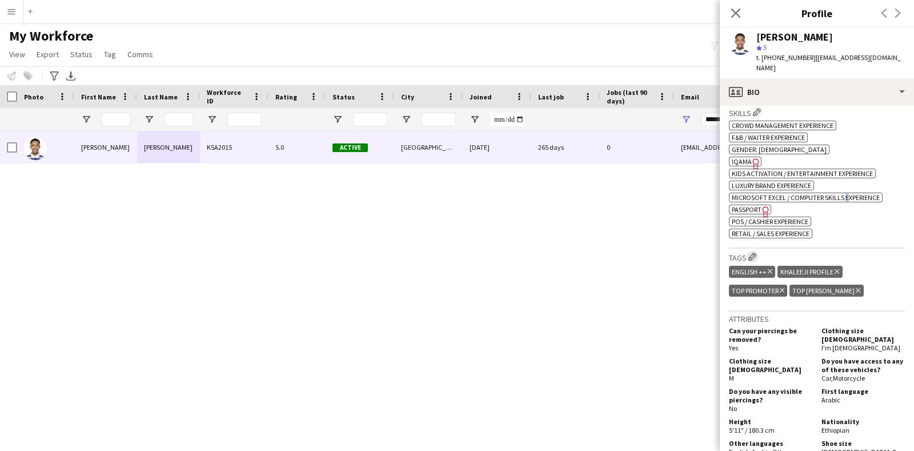
click at [754, 253] on app-icon "Edit crew company tags" at bounding box center [753, 257] width 8 height 8
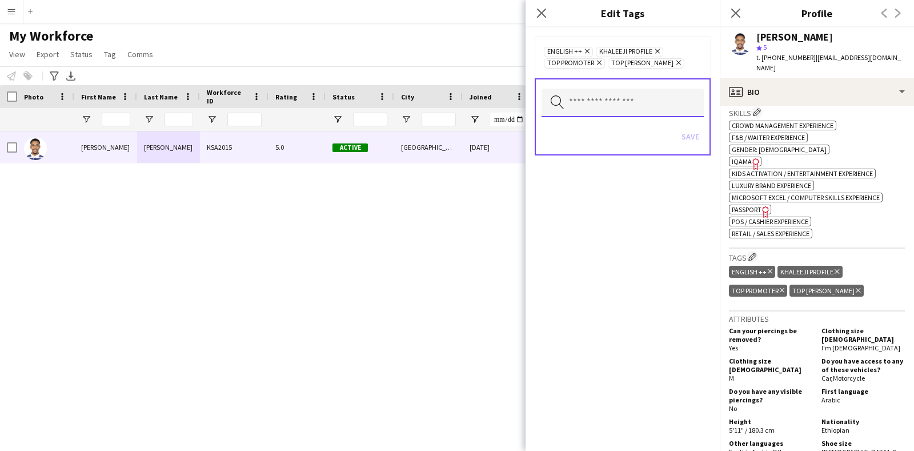
click at [649, 112] on input "text" at bounding box center [623, 103] width 162 height 29
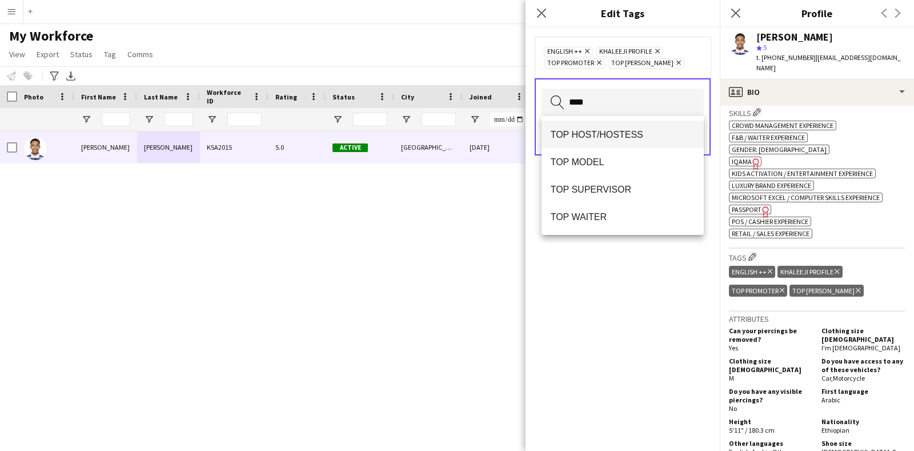
type input "***"
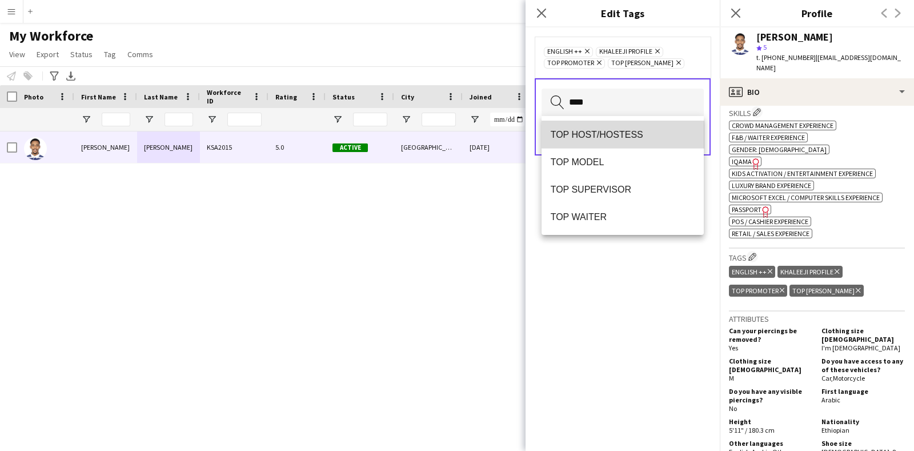
click at [630, 139] on span "TOP HOST/HOSTESS" at bounding box center [623, 134] width 145 height 11
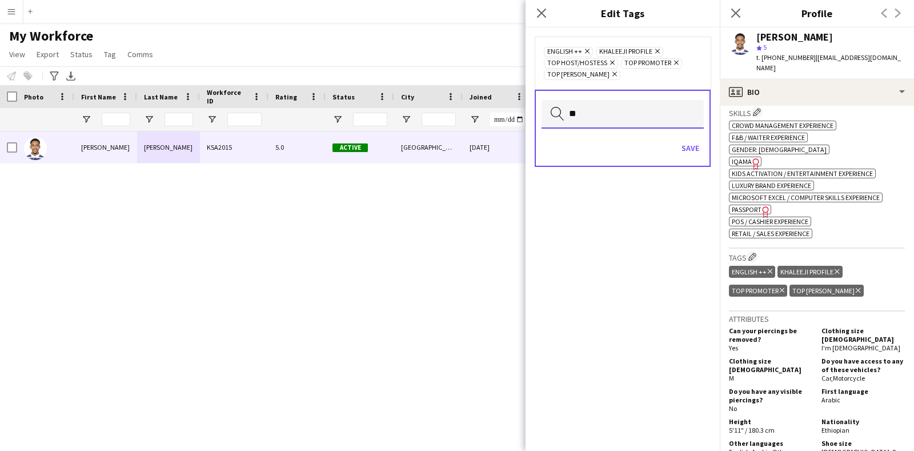
type input "*"
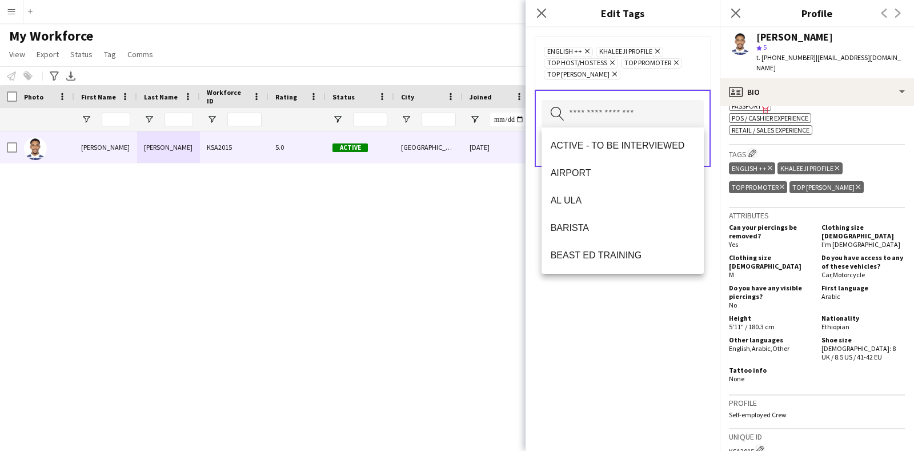
scroll to position [643, 0]
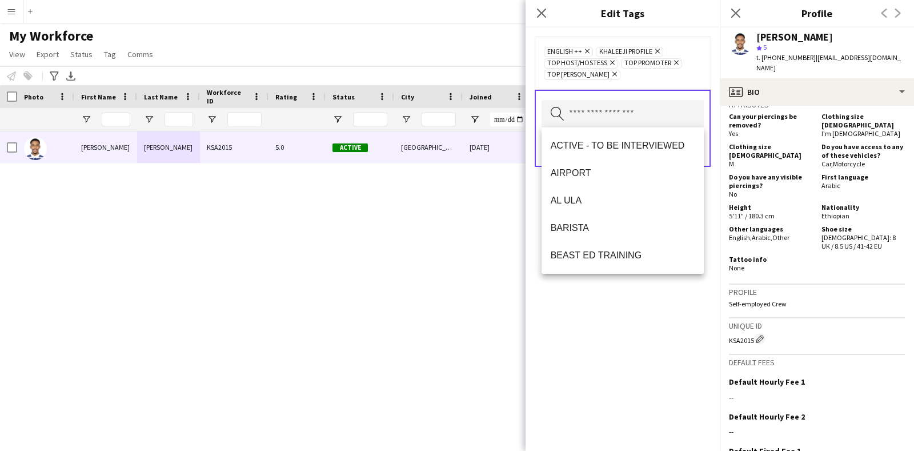
click at [711, 331] on div "ENGLISH ++ Remove KHALEEJI PROFILE Remove TOP HOST/HOSTESS Remove TOP PROMOTER …" at bounding box center [623, 238] width 194 height 423
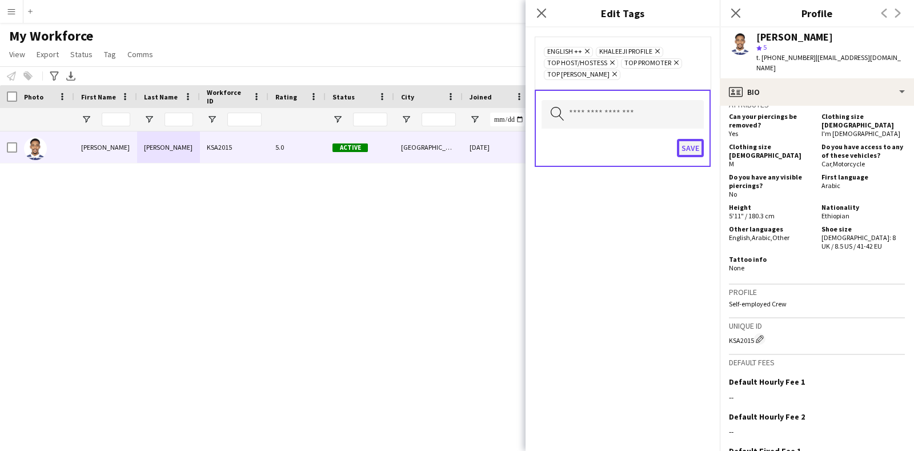
click at [689, 147] on button "Save" at bounding box center [690, 148] width 27 height 18
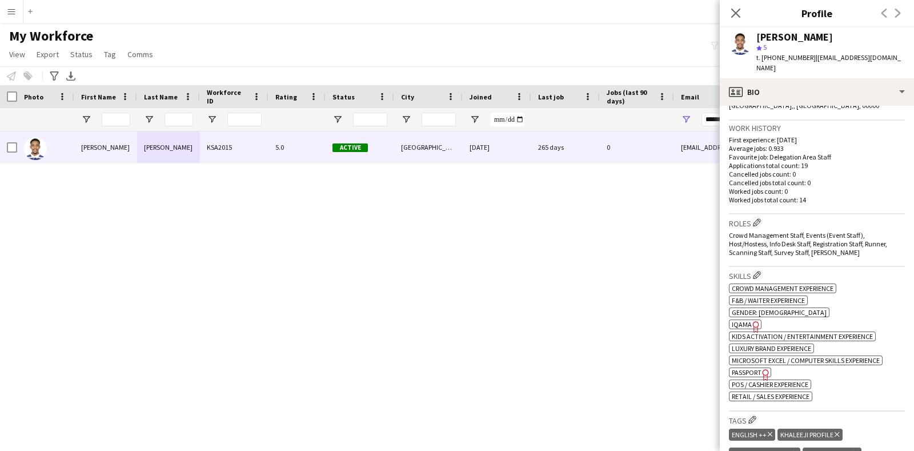
scroll to position [233, 0]
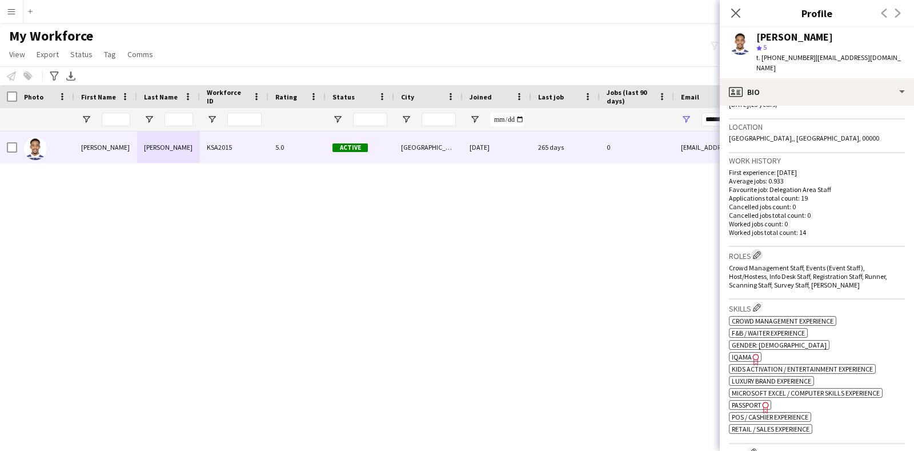
click at [756, 251] on app-icon "Edit crew company roles" at bounding box center [757, 255] width 8 height 8
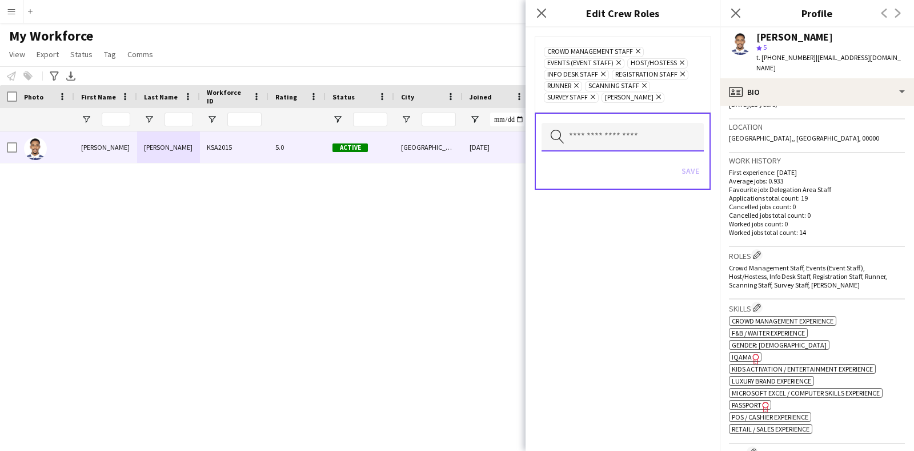
click at [654, 142] on input "text" at bounding box center [623, 137] width 162 height 29
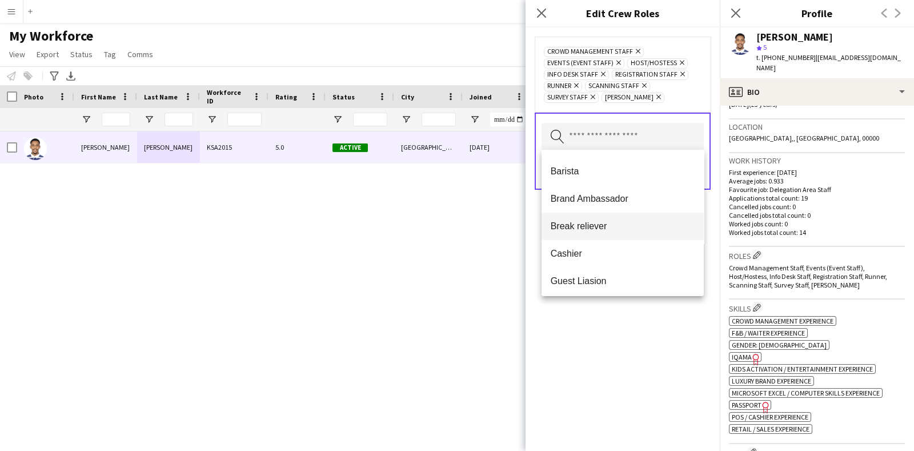
scroll to position [71, 0]
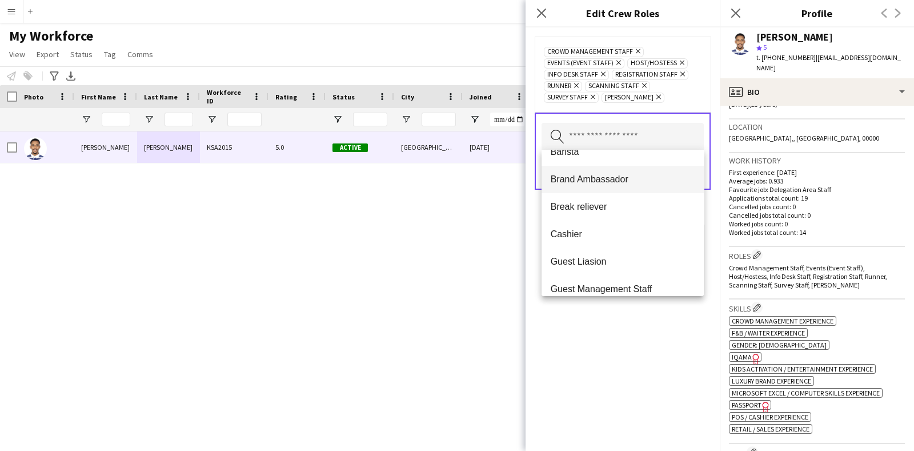
click at [620, 186] on mat-option "Brand Ambassador" at bounding box center [623, 179] width 163 height 27
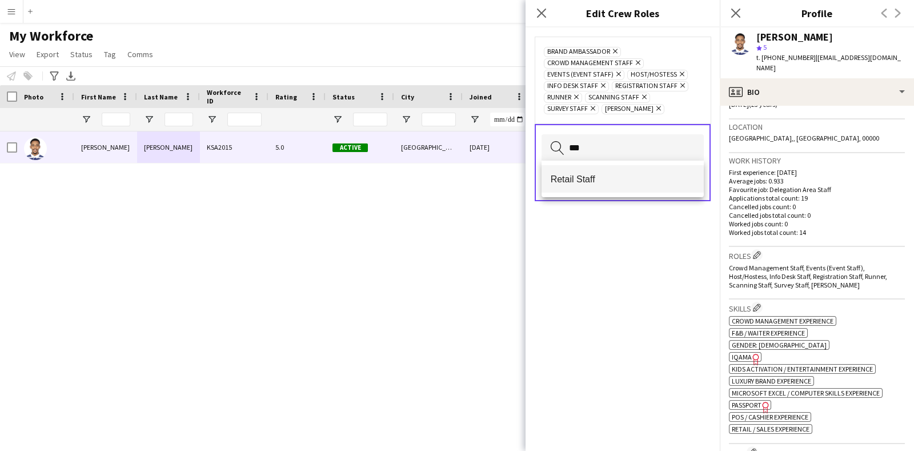
type input "***"
click at [633, 186] on mat-option "Retail Staff" at bounding box center [623, 178] width 163 height 27
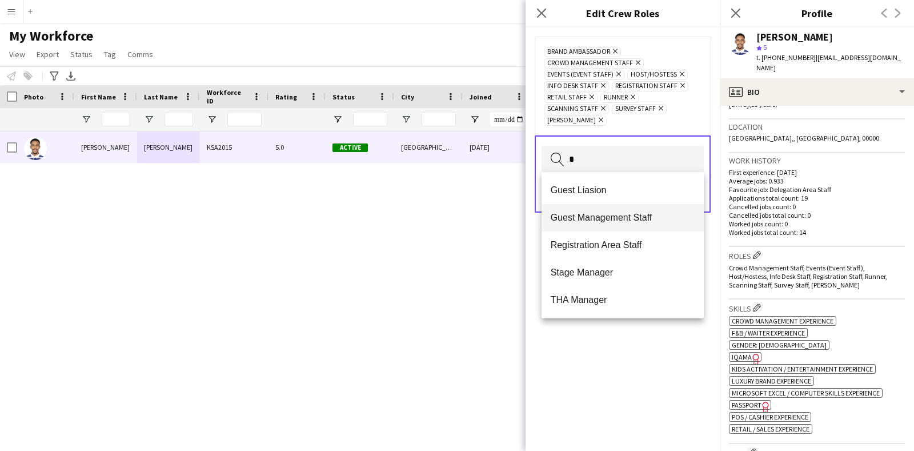
type input "*"
click at [640, 213] on span "Guest Management Staff" at bounding box center [623, 217] width 145 height 11
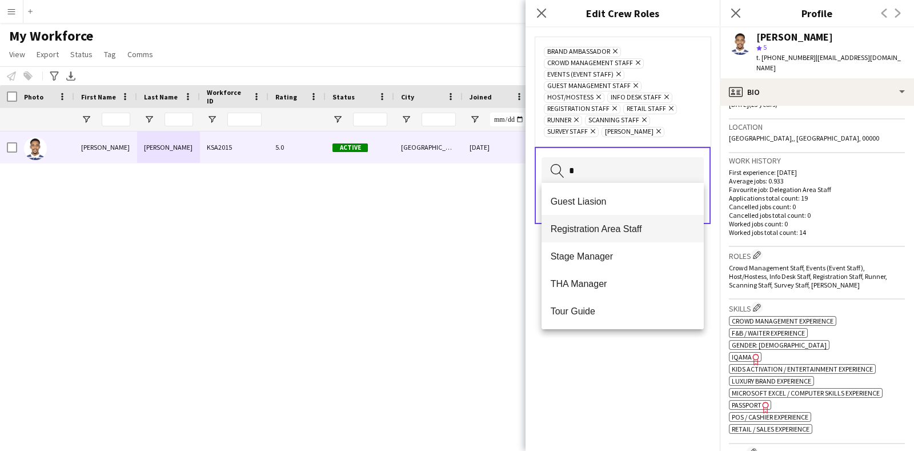
type input "*"
click at [641, 226] on span "Registration Area Staff" at bounding box center [623, 228] width 145 height 11
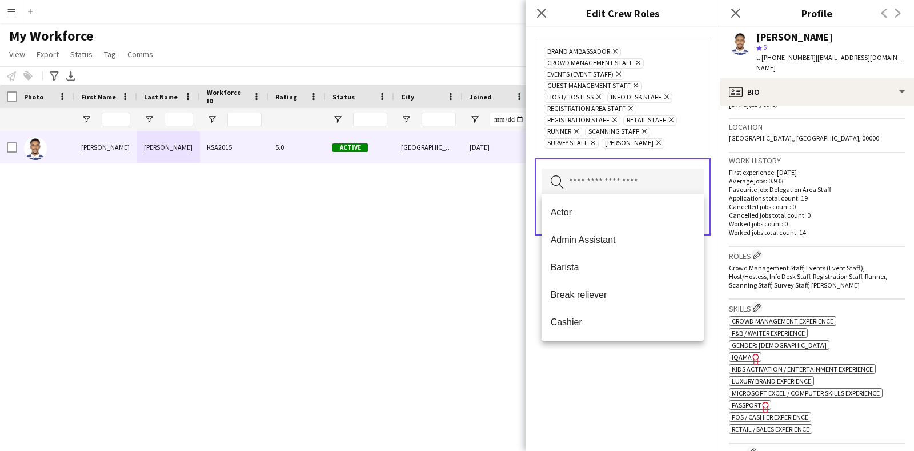
type input "*"
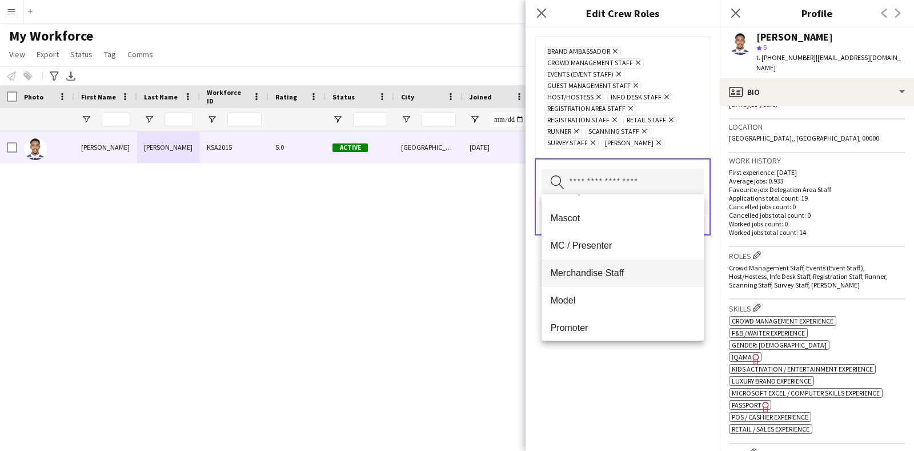
scroll to position [285, 0]
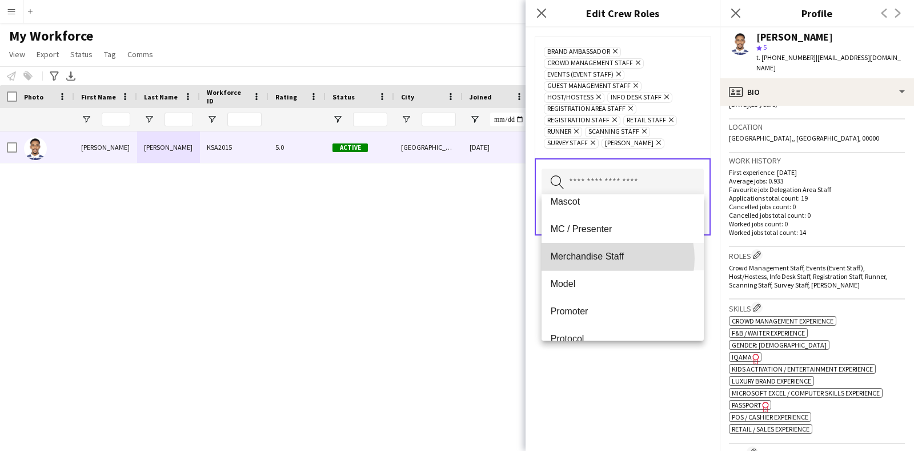
click at [612, 258] on span "Merchandise Staff" at bounding box center [623, 256] width 145 height 11
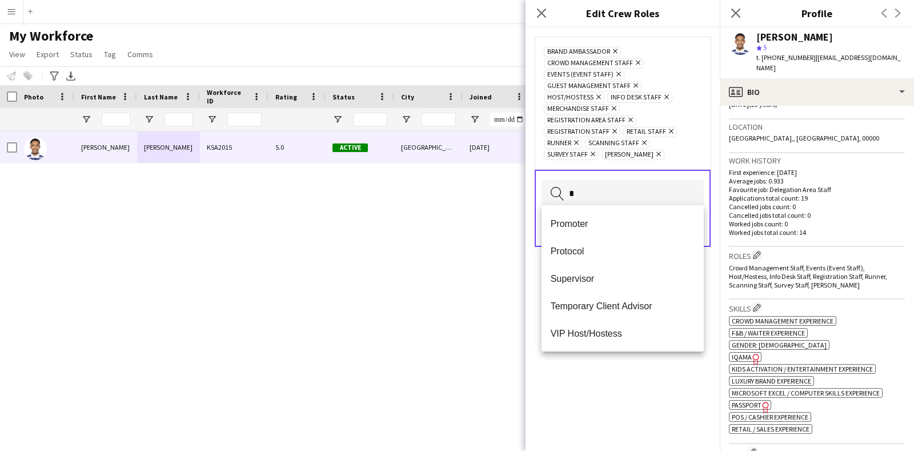
scroll to position [0, 0]
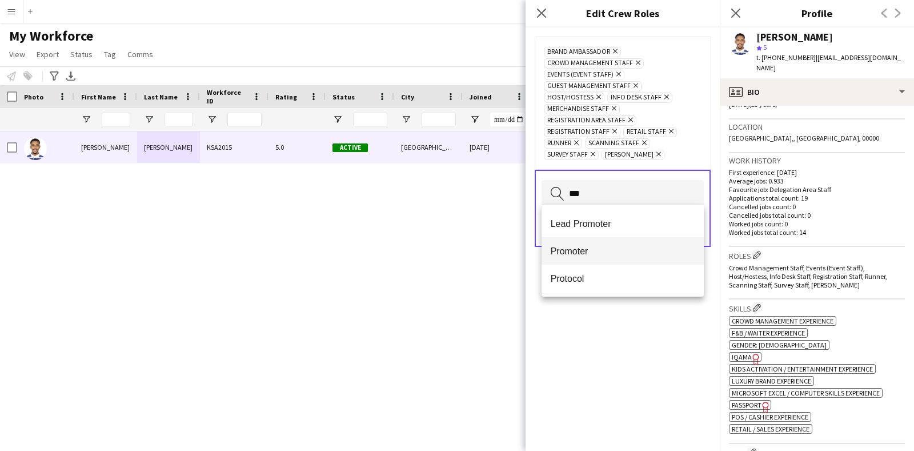
type input "***"
click at [604, 254] on span "Promoter" at bounding box center [623, 251] width 145 height 11
type input "*"
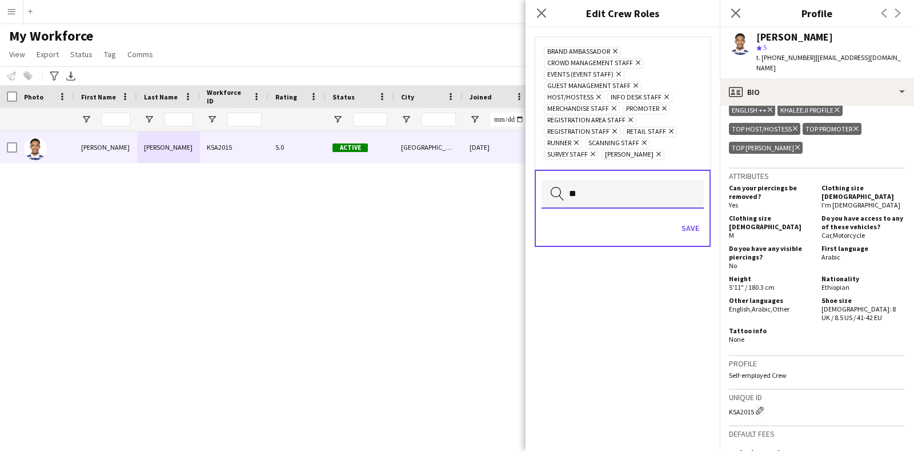
type input "*"
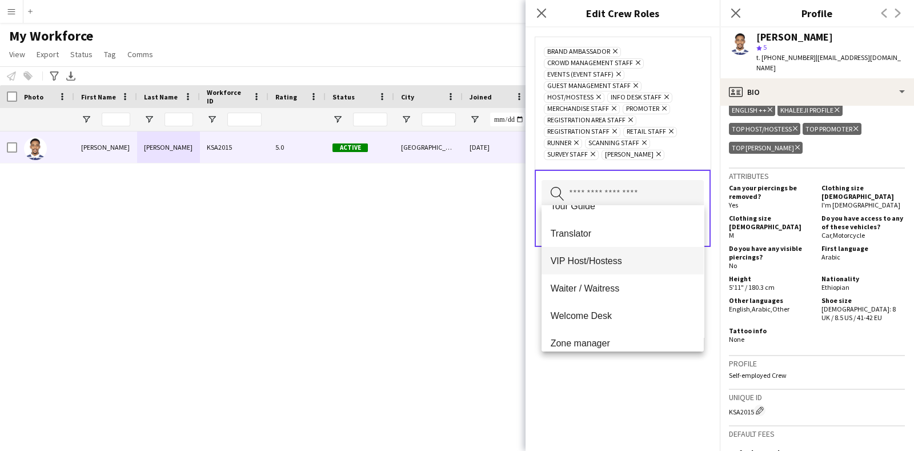
scroll to position [603, 0]
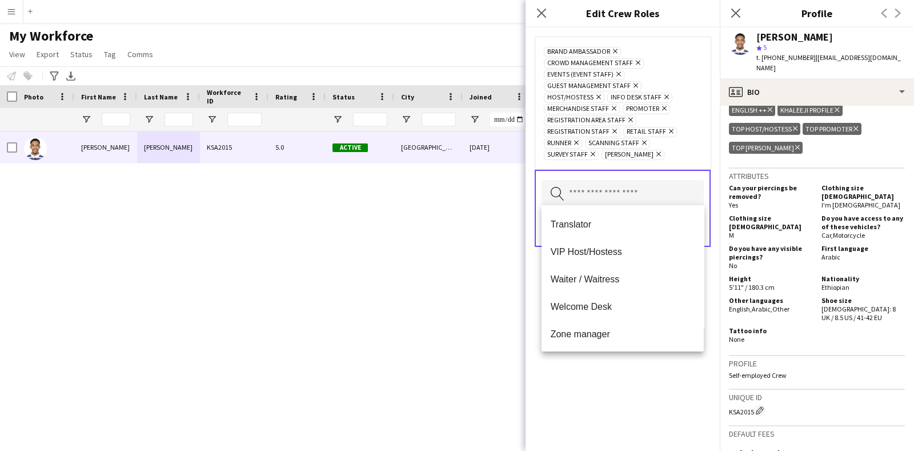
click at [636, 394] on div "Brand Ambassador Remove Crowd Management Staff Remove Events (Event Staff) Remo…" at bounding box center [623, 238] width 194 height 423
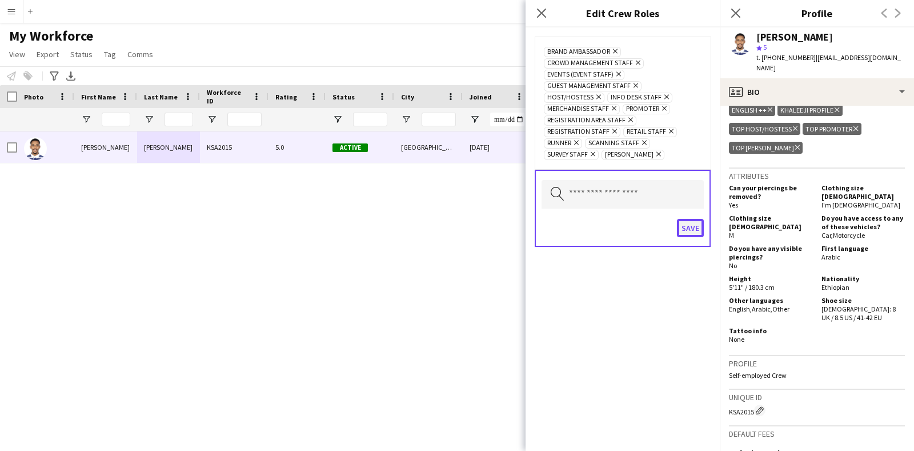
click at [695, 224] on button "Save" at bounding box center [690, 228] width 27 height 18
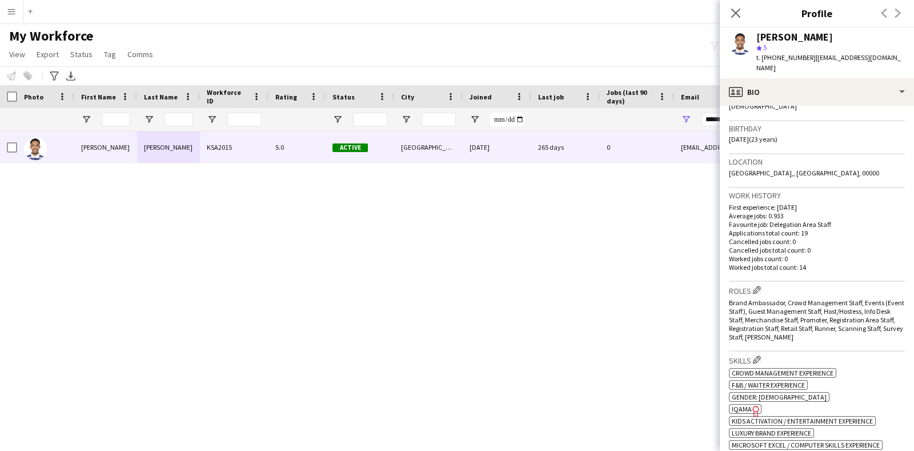
scroll to position [214, 0]
